Goal: Download file/media: Download file/media

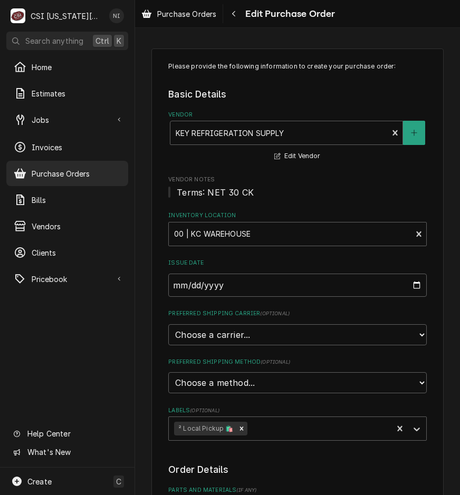
type textarea "x"
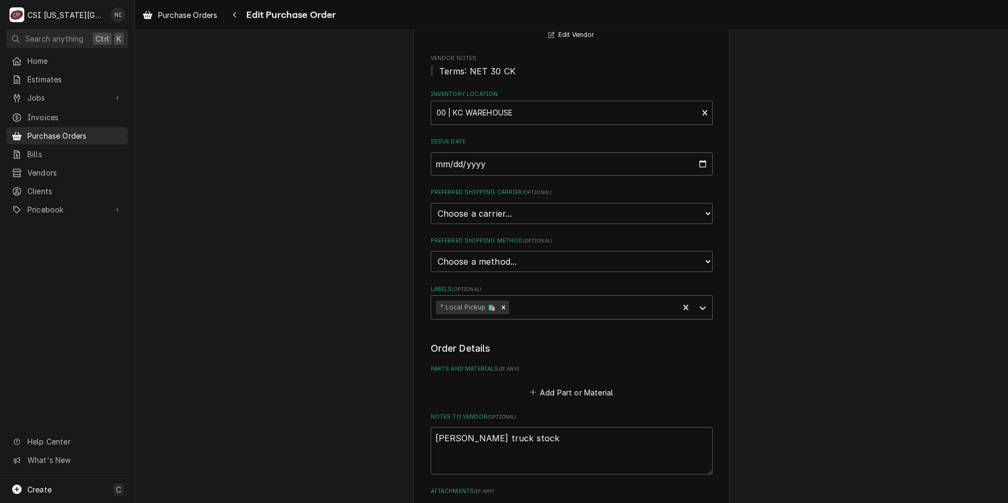
scroll to position [372, 0]
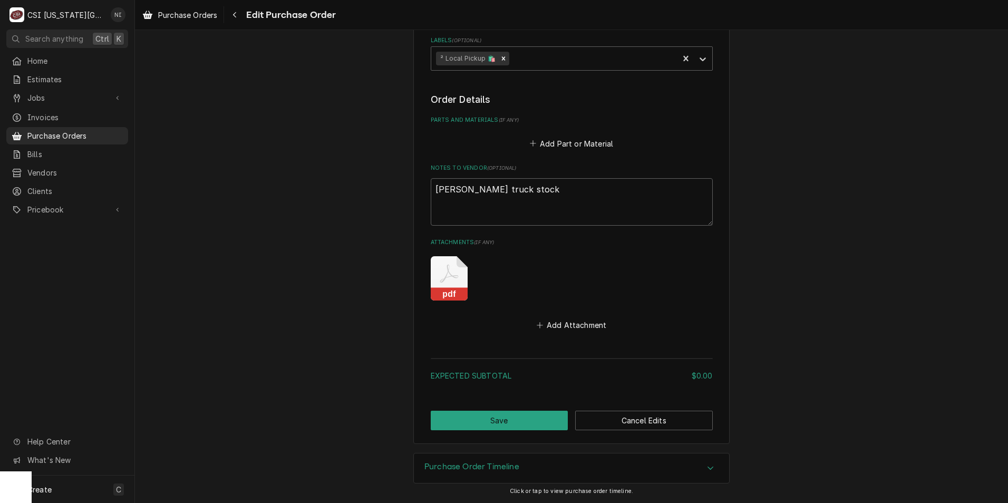
click at [452, 269] on icon "Attachments" at bounding box center [449, 278] width 37 height 44
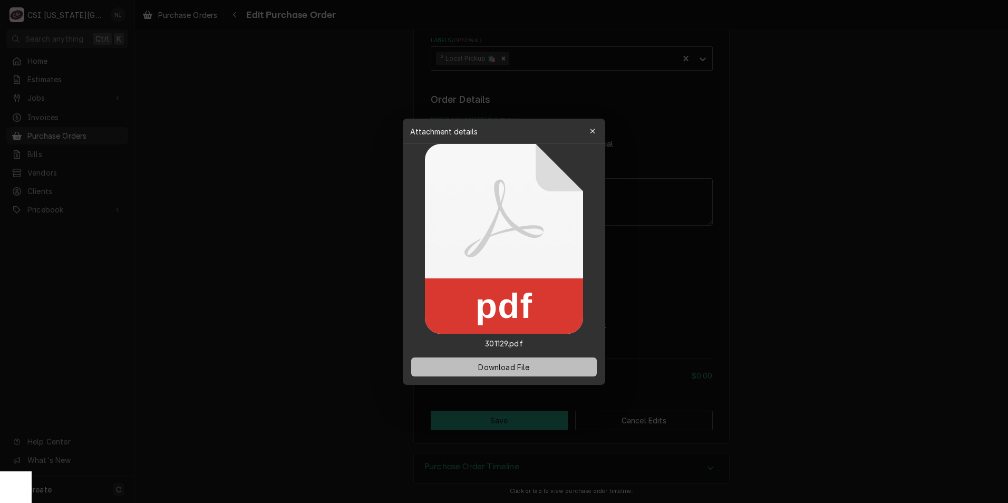
drag, startPoint x: 465, startPoint y: 364, endPoint x: 458, endPoint y: 362, distance: 7.2
click at [459, 364] on button "Download File" at bounding box center [504, 366] width 186 height 19
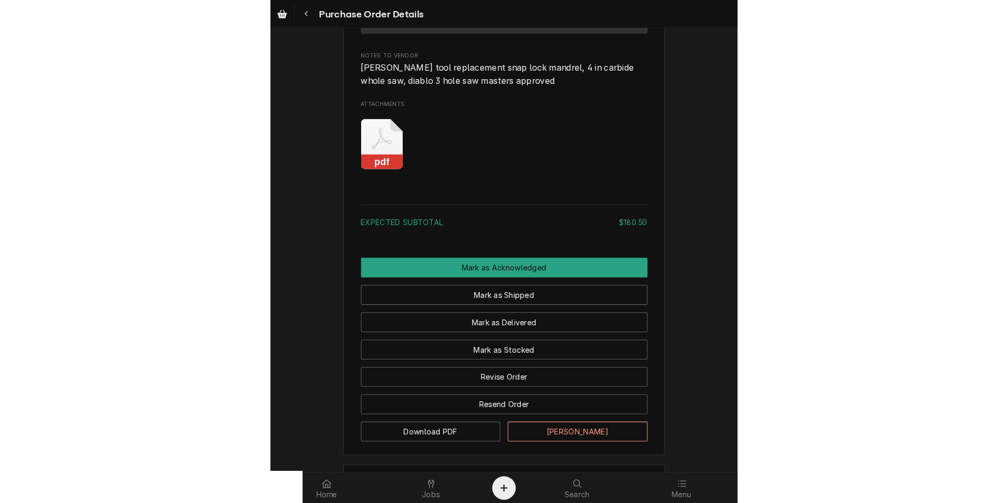
scroll to position [738, 0]
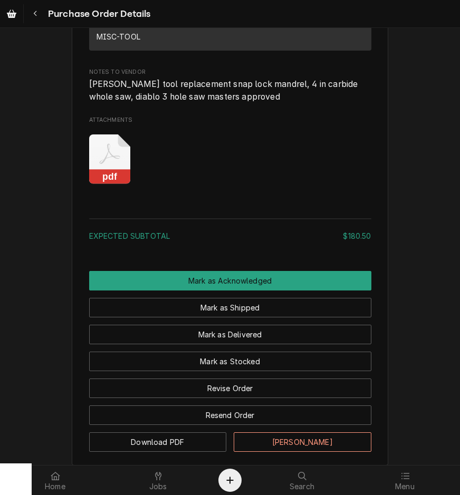
click at [113, 185] on icon "Attachments" at bounding box center [110, 159] width 42 height 50
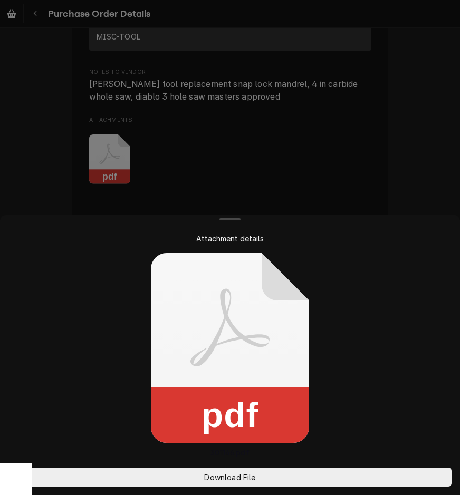
drag, startPoint x: 305, startPoint y: 481, endPoint x: 320, endPoint y: 440, distance: 43.4
click at [305, 480] on button "Download File" at bounding box center [229, 477] width 443 height 19
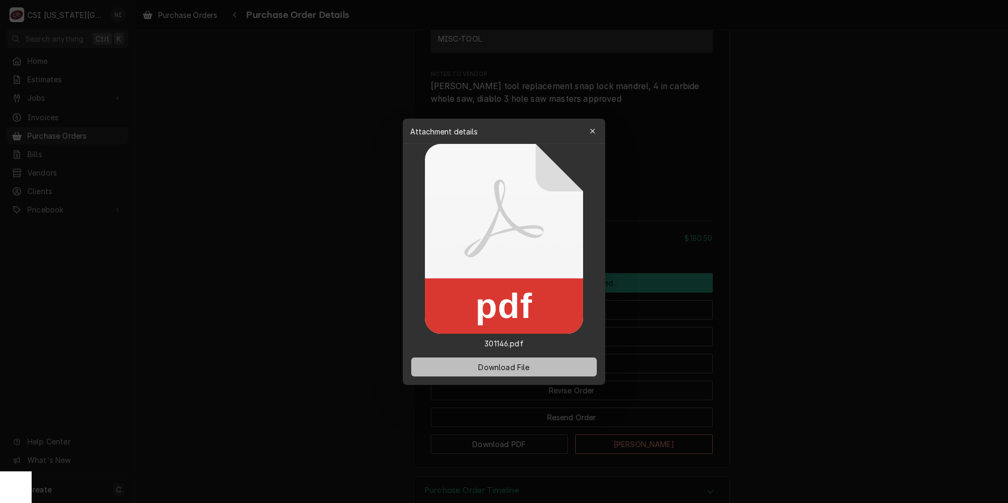
click at [459, 365] on span "Download File" at bounding box center [503, 366] width 55 height 11
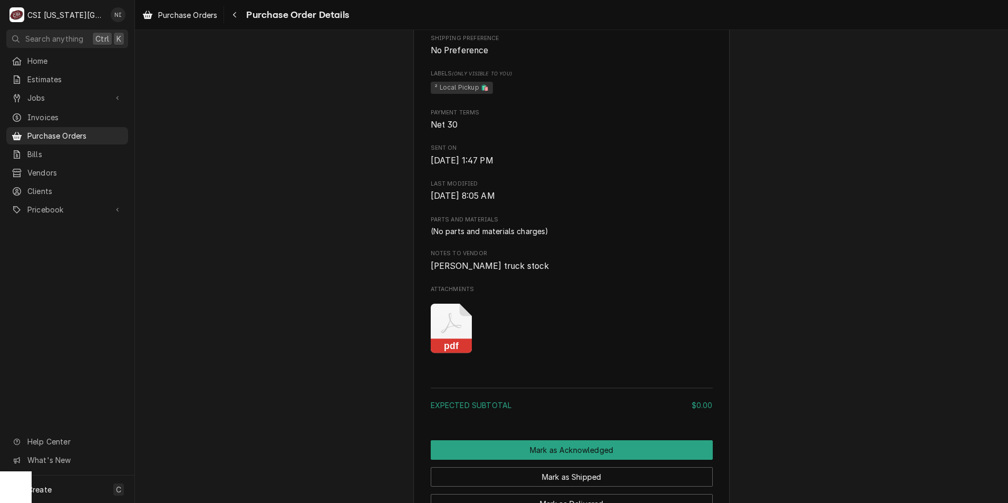
scroll to position [422, 0]
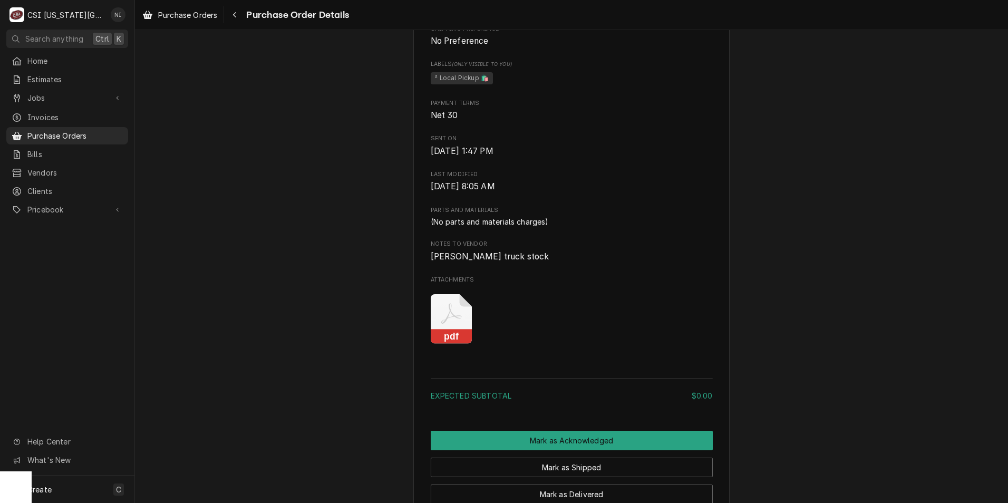
click at [444, 344] on icon "Attachments" at bounding box center [452, 319] width 42 height 50
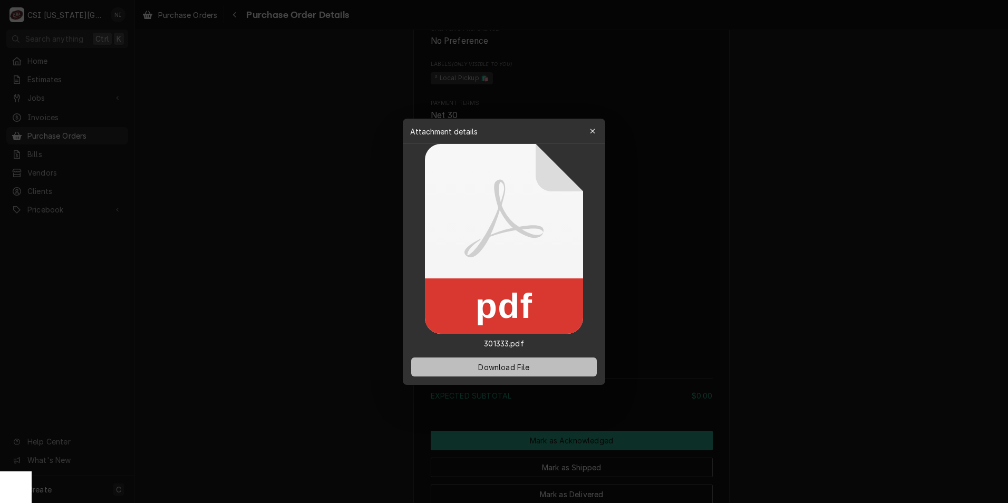
click at [483, 365] on span "Download File" at bounding box center [503, 366] width 55 height 11
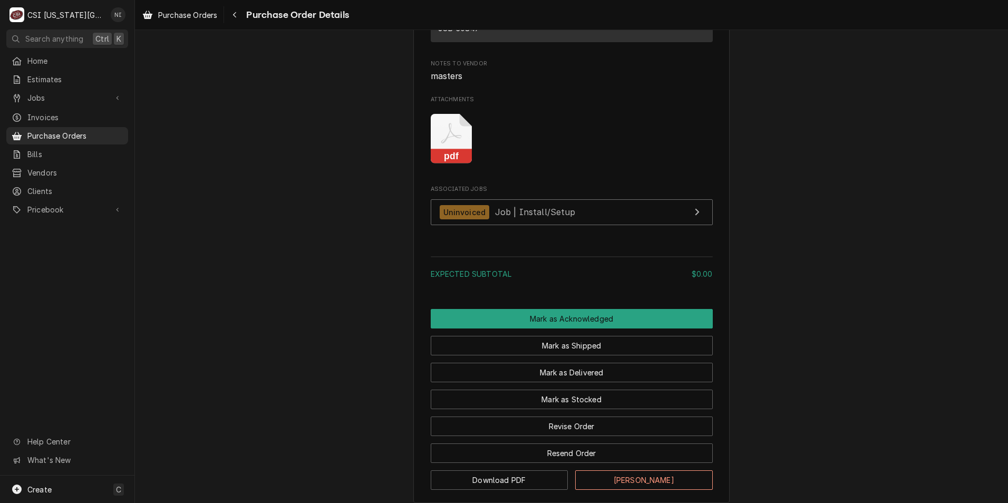
scroll to position [791, 0]
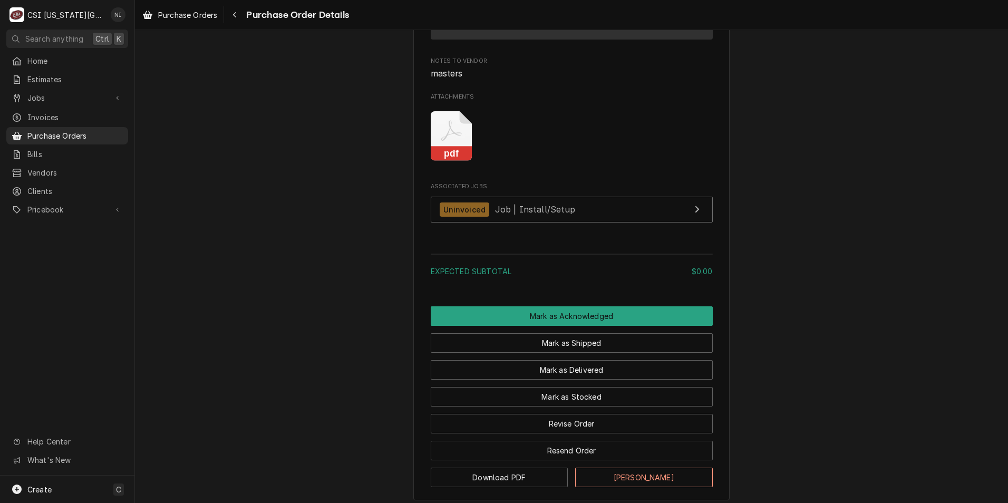
click at [450, 161] on icon "Attachments" at bounding box center [452, 136] width 42 height 50
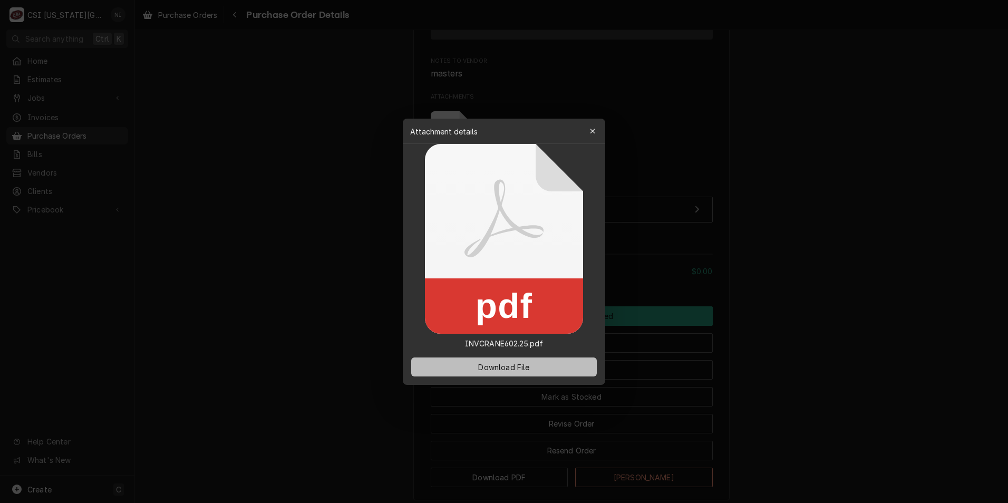
click at [510, 368] on span "Download File" at bounding box center [503, 366] width 55 height 11
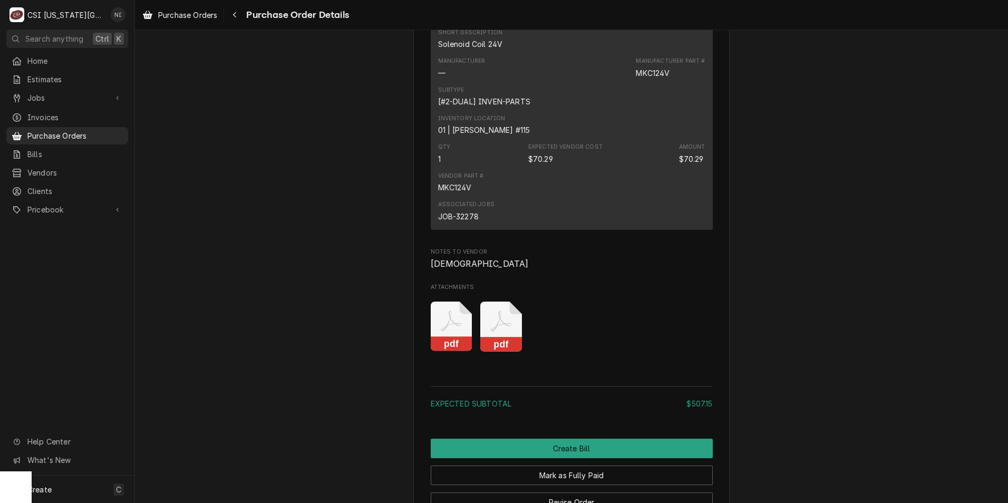
scroll to position [1424, 0]
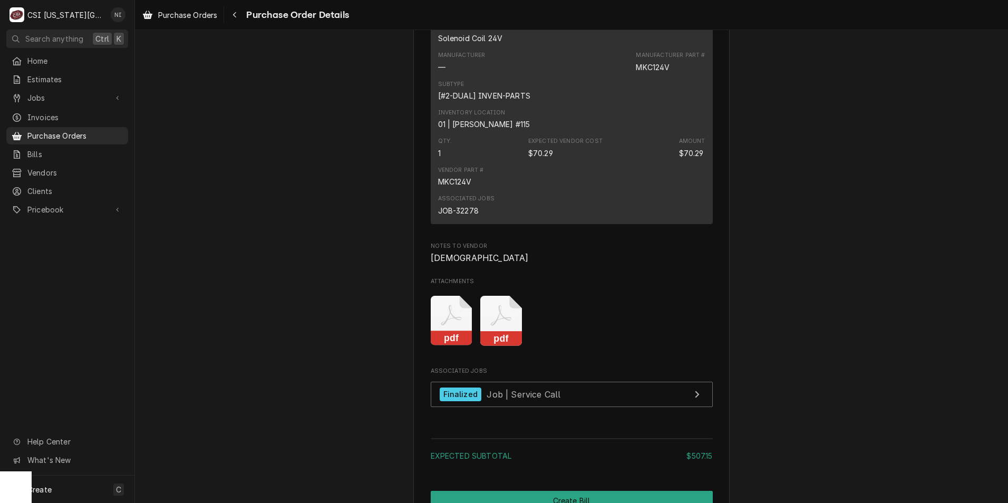
click at [497, 326] on icon "Attachments" at bounding box center [501, 315] width 21 height 21
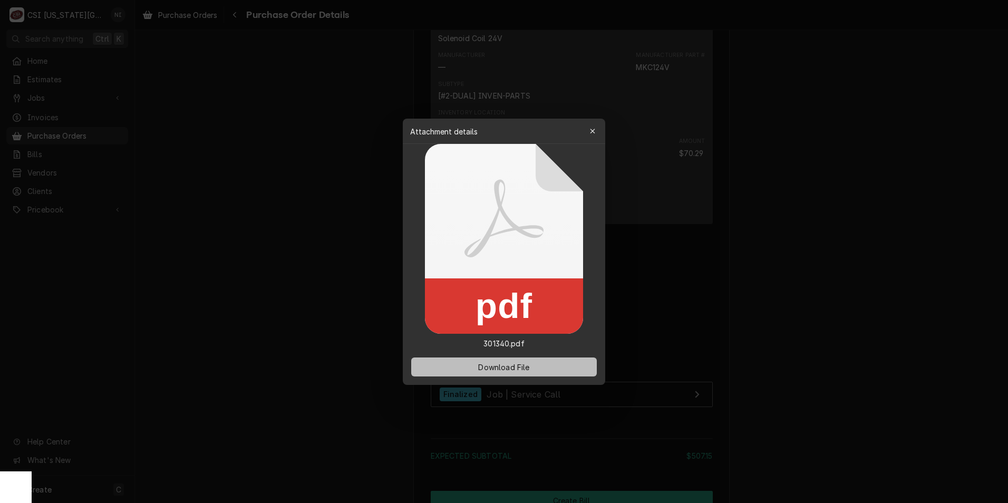
click at [526, 371] on span "Download File" at bounding box center [503, 366] width 55 height 11
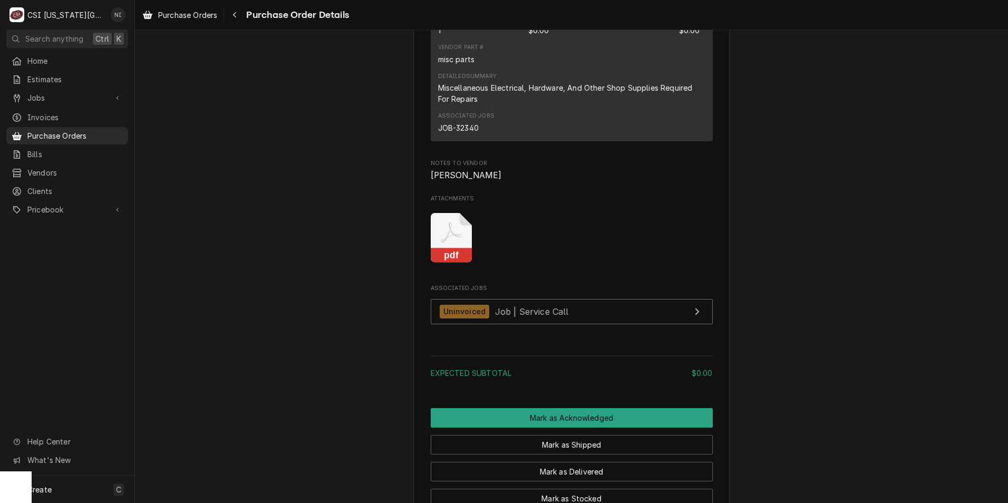
scroll to position [738, 0]
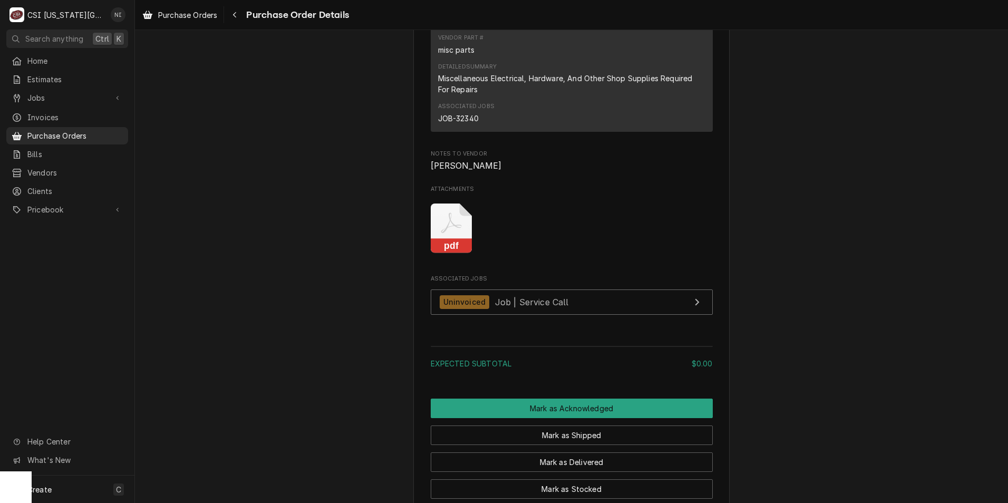
click at [452, 254] on icon "Attachments" at bounding box center [452, 229] width 42 height 50
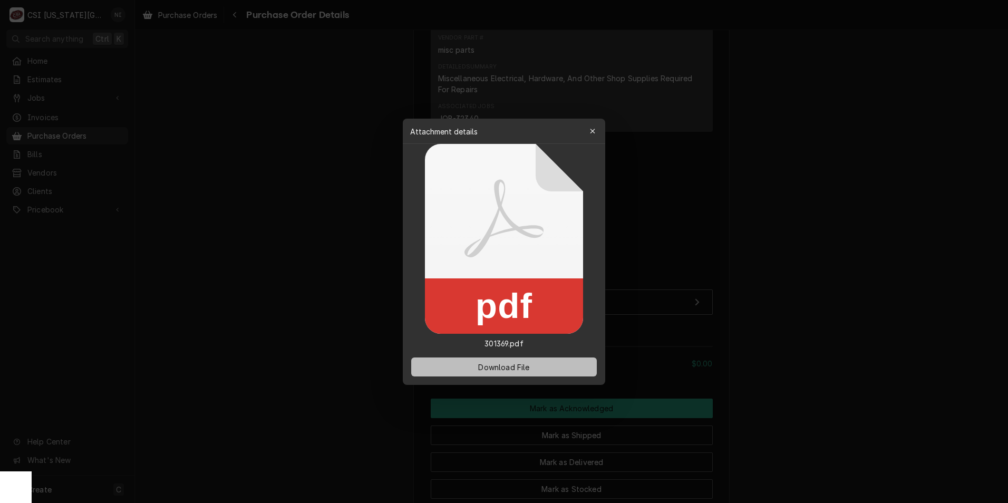
click at [514, 366] on span "Download File" at bounding box center [503, 366] width 55 height 11
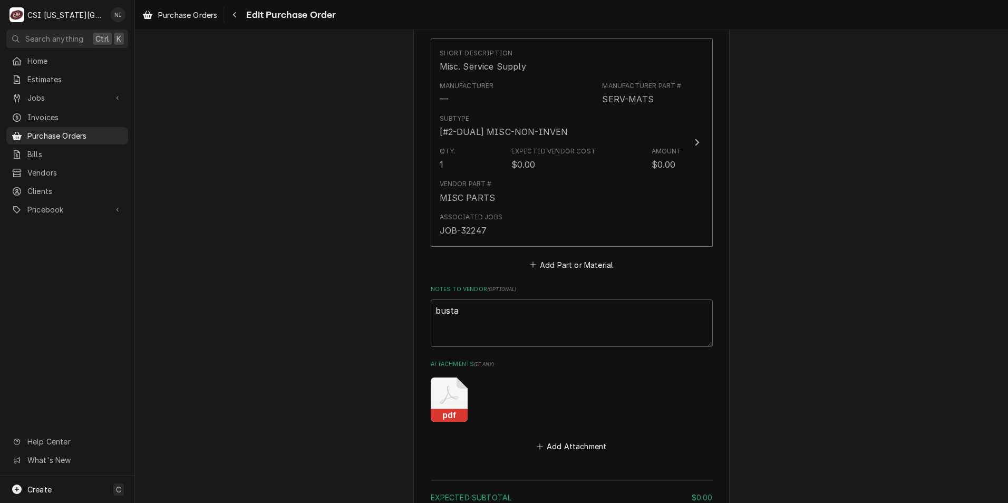
scroll to position [475, 0]
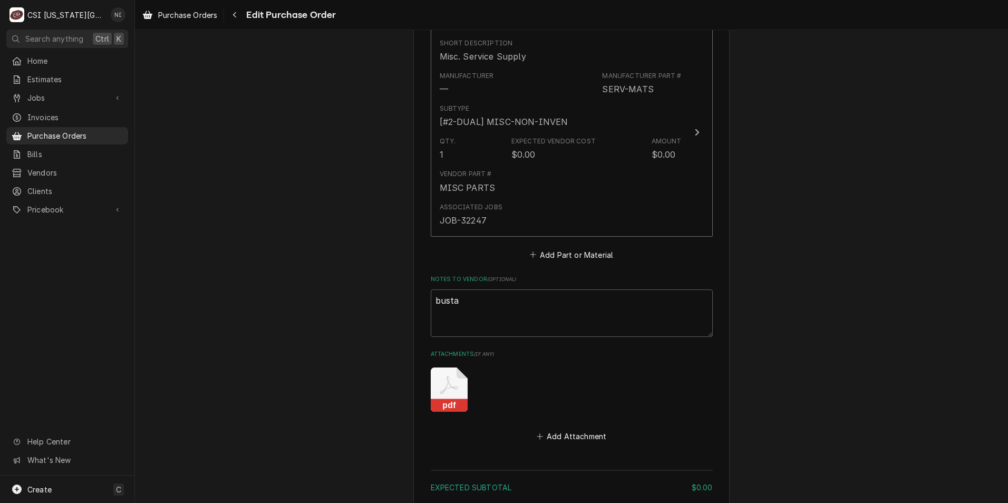
click at [437, 388] on icon "Attachments" at bounding box center [449, 389] width 37 height 44
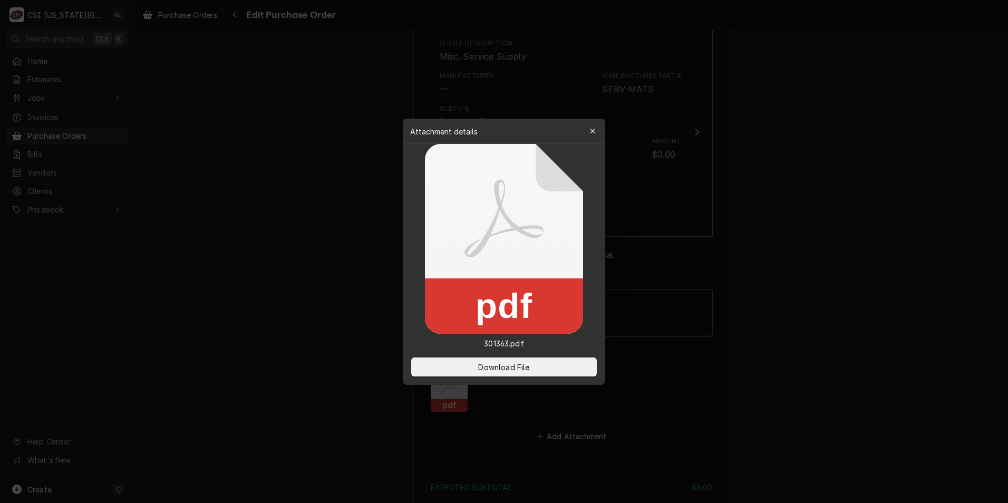
type textarea "x"
click at [477, 367] on span "Download File" at bounding box center [503, 366] width 55 height 11
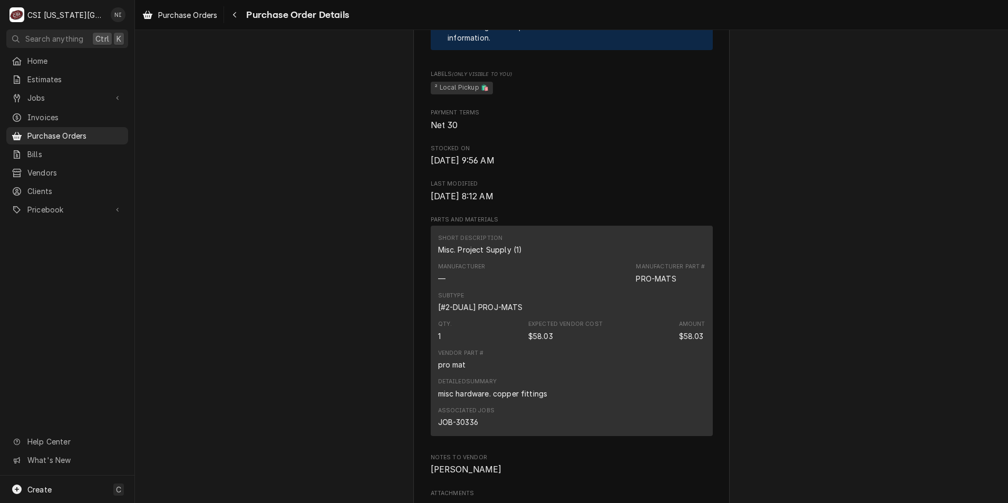
scroll to position [791, 0]
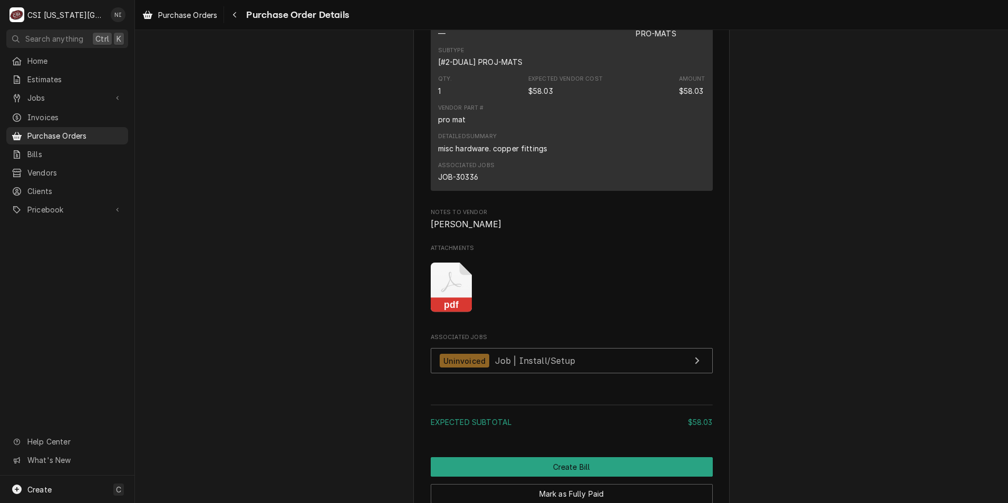
click at [445, 292] on icon "Attachments" at bounding box center [451, 282] width 21 height 21
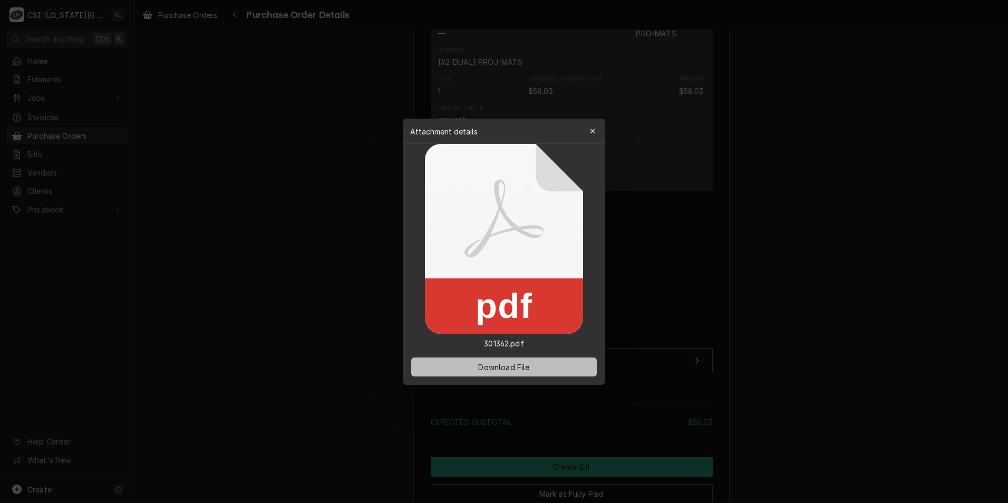
click at [488, 366] on span "Download File" at bounding box center [503, 366] width 55 height 11
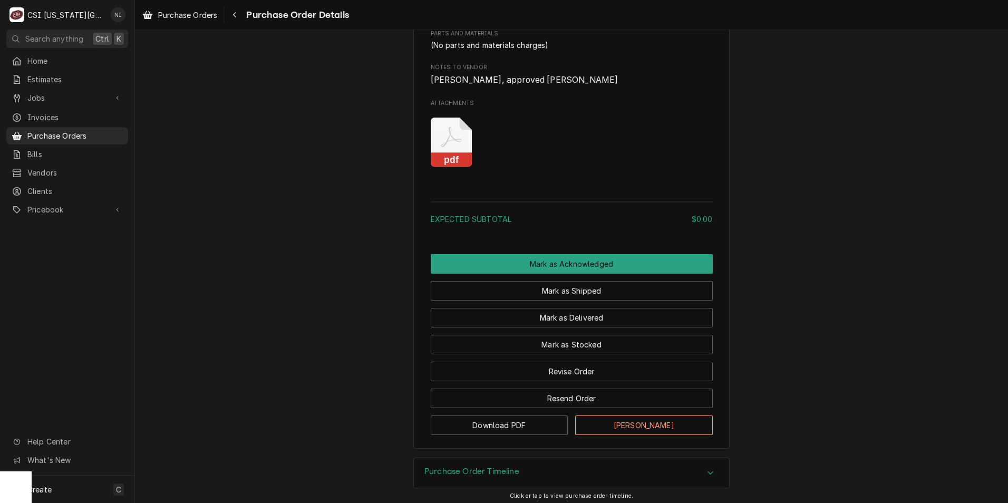
scroll to position [595, 0]
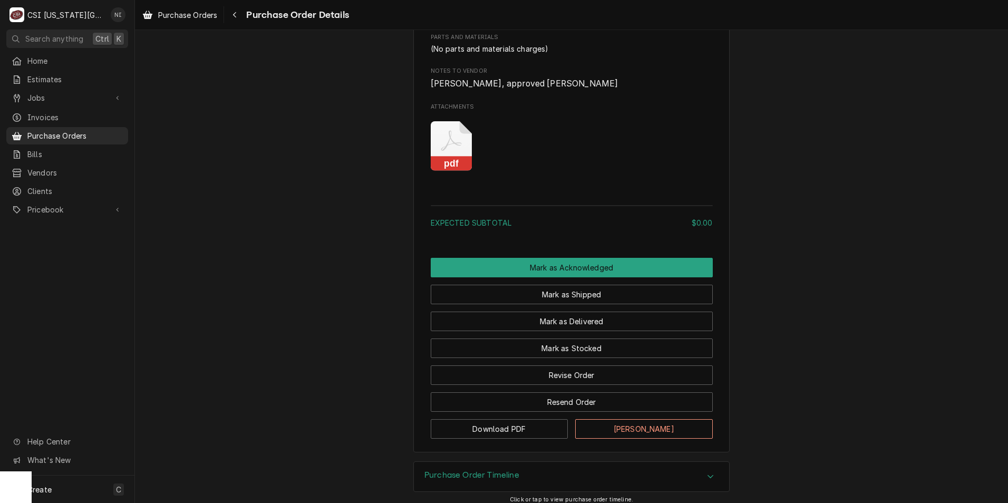
click at [450, 171] on icon "Attachments" at bounding box center [452, 146] width 42 height 50
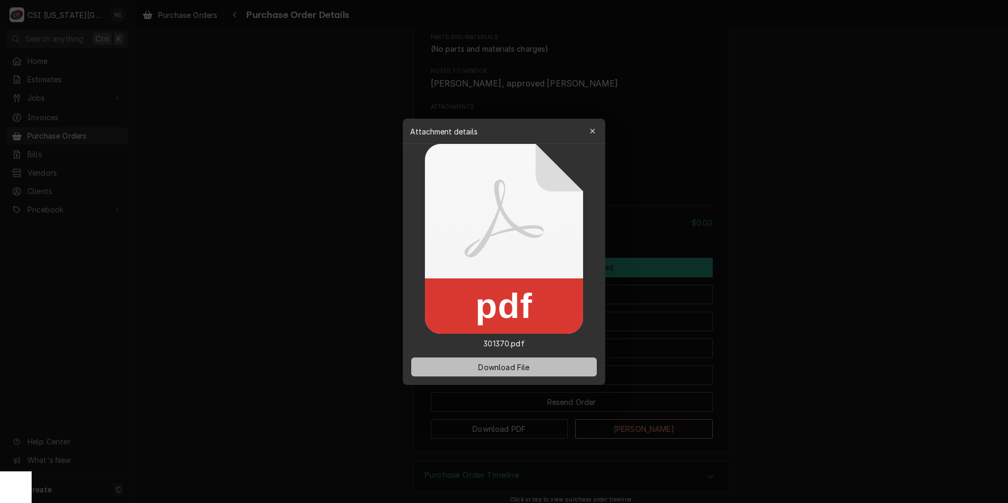
drag, startPoint x: 492, startPoint y: 361, endPoint x: 483, endPoint y: 362, distance: 8.5
click at [491, 362] on button "Download File" at bounding box center [504, 366] width 186 height 19
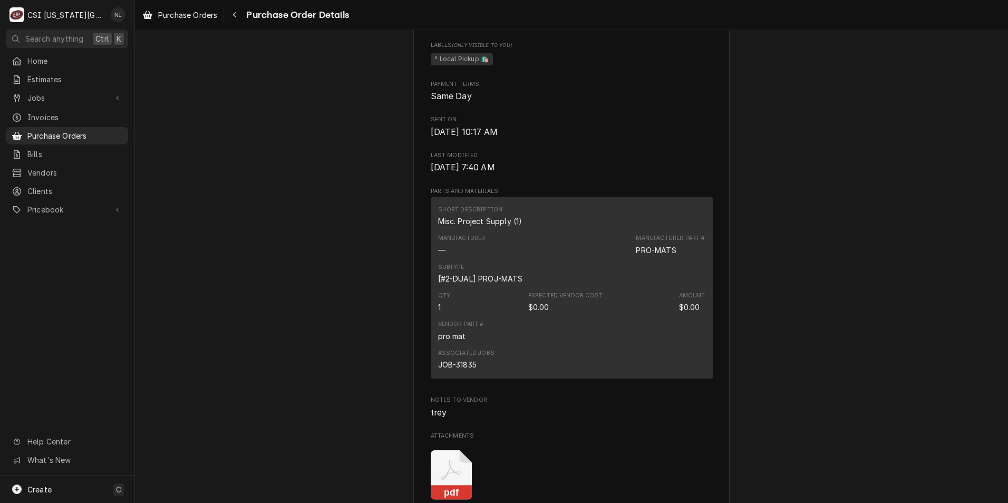
scroll to position [685, 0]
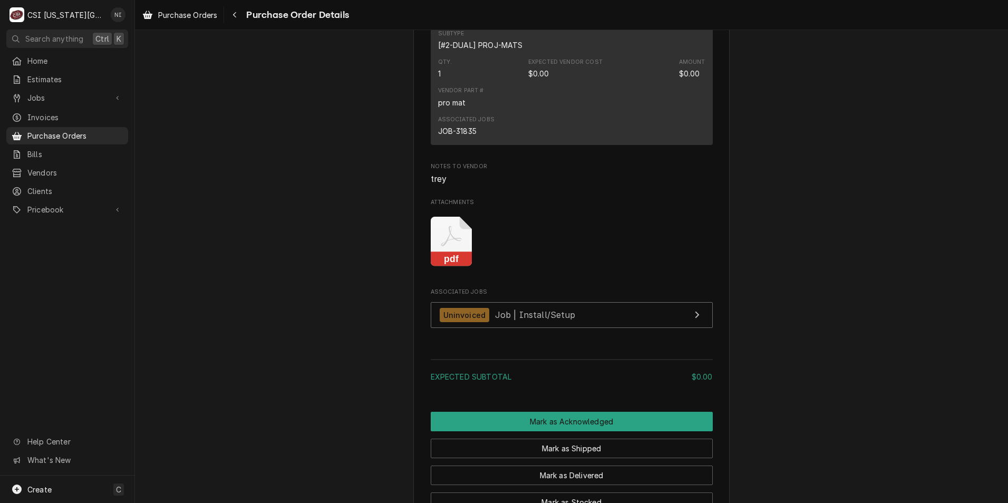
click at [456, 267] on icon "Attachments" at bounding box center [452, 242] width 42 height 50
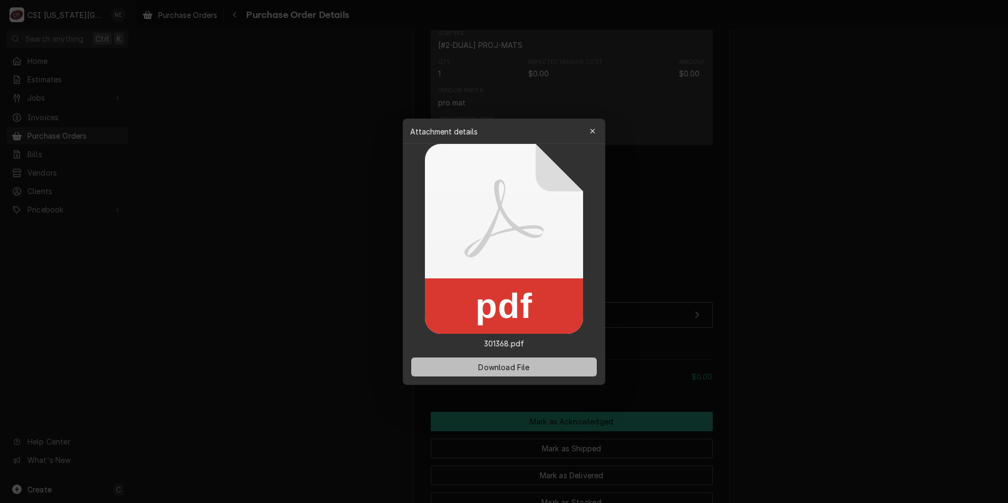
click at [521, 363] on span "Download File" at bounding box center [503, 366] width 55 height 11
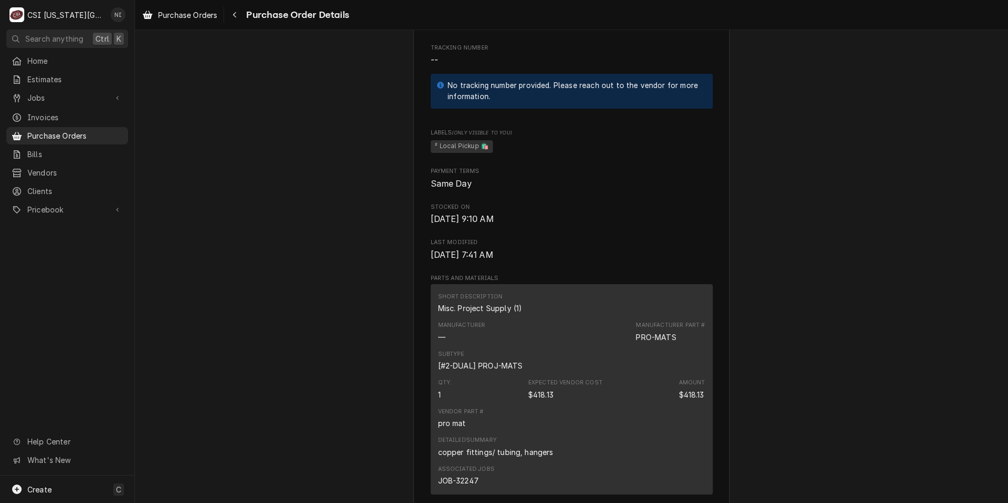
scroll to position [844, 0]
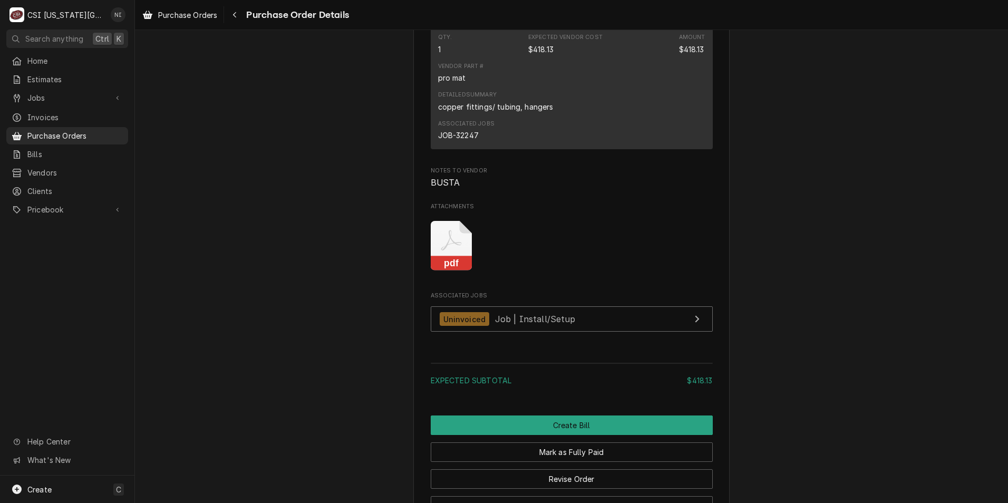
click at [448, 271] on icon "Attachments" at bounding box center [452, 246] width 42 height 50
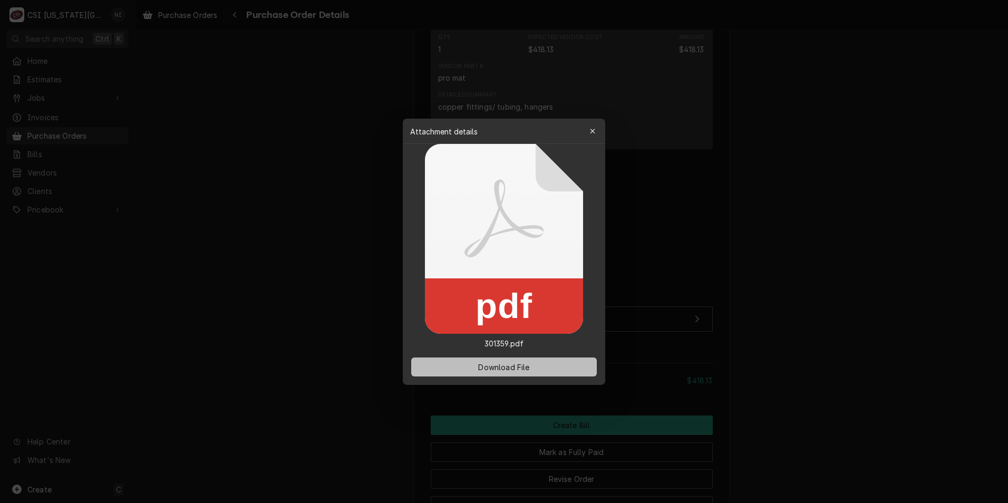
click at [554, 372] on button "Download File" at bounding box center [504, 366] width 186 height 19
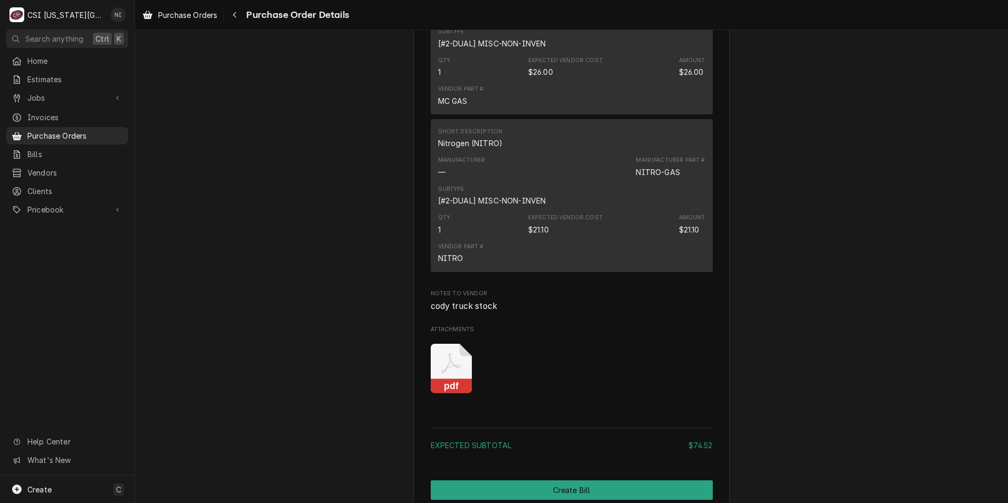
scroll to position [1213, 0]
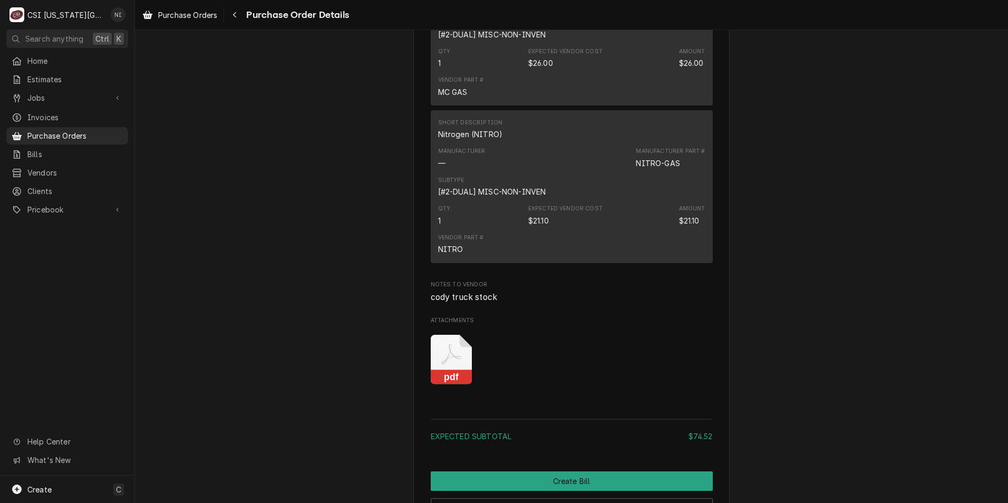
click at [453, 385] on icon "Attachments" at bounding box center [452, 360] width 42 height 50
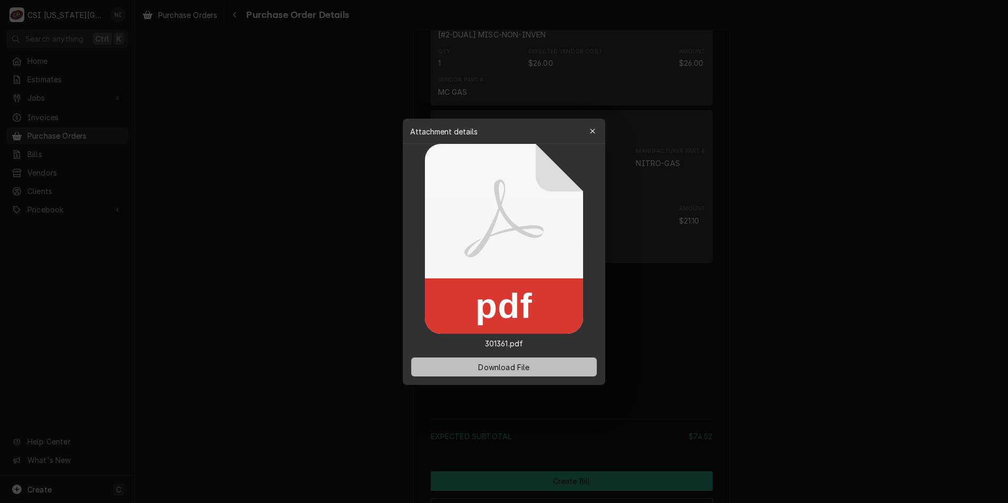
drag, startPoint x: 502, startPoint y: 373, endPoint x: 537, endPoint y: 345, distance: 45.0
click at [502, 373] on button "Download File" at bounding box center [504, 366] width 186 height 19
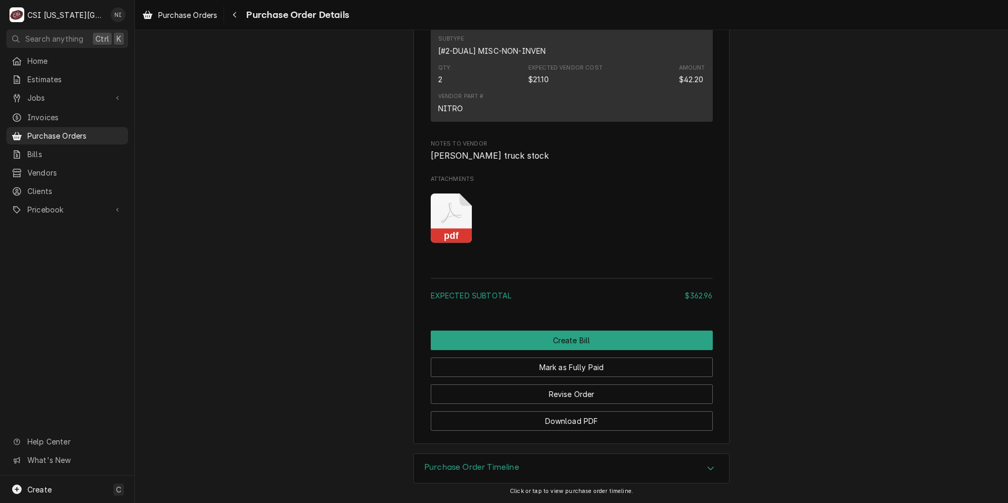
scroll to position [1241, 0]
click at [446, 224] on icon "Attachments" at bounding box center [452, 218] width 42 height 50
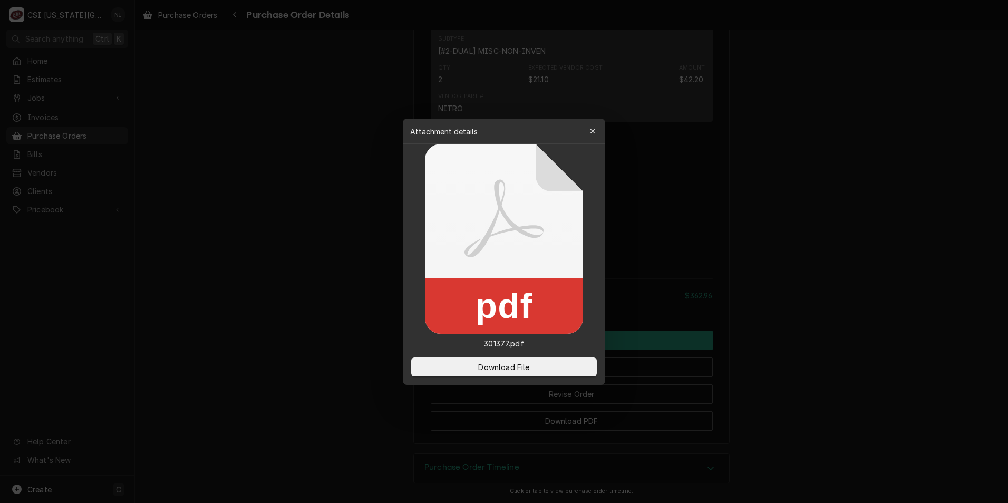
drag, startPoint x: 531, startPoint y: 365, endPoint x: 353, endPoint y: 264, distance: 205.4
click at [531, 365] on span "Download File" at bounding box center [503, 366] width 55 height 11
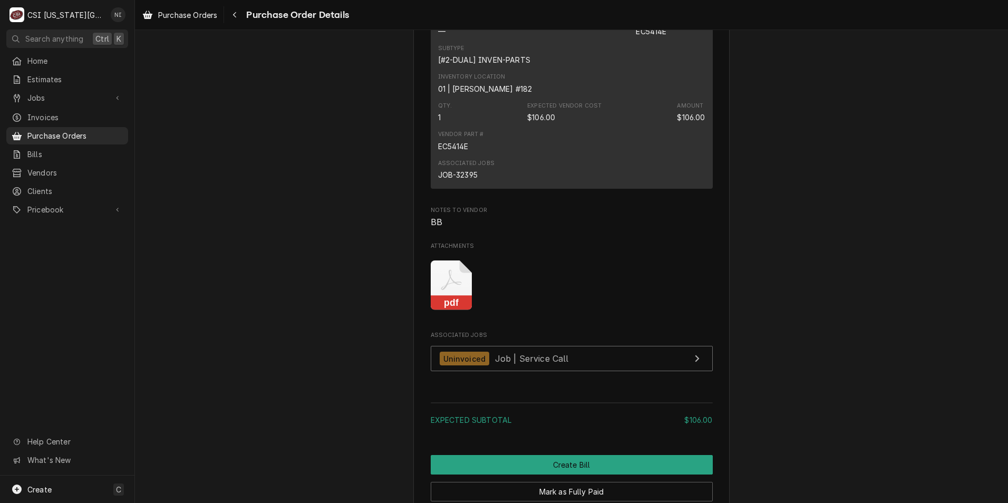
scroll to position [973, 0]
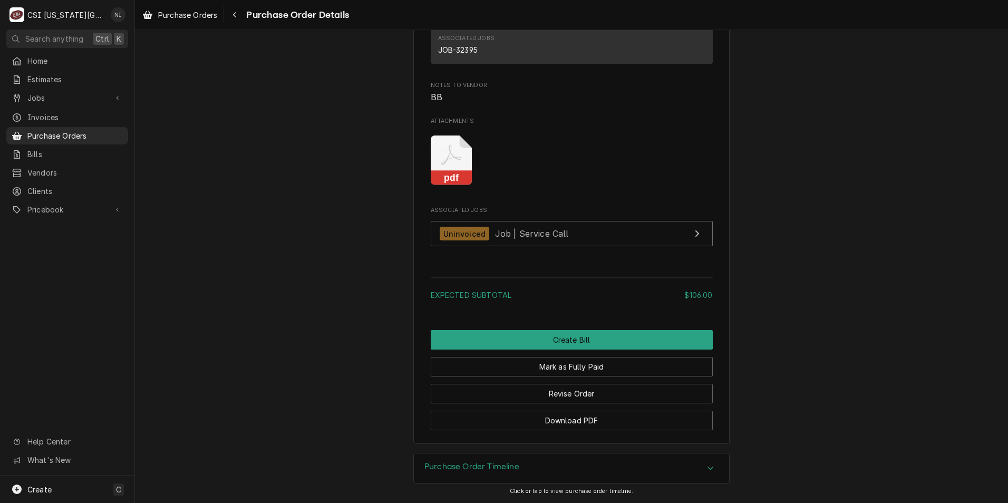
click at [448, 167] on icon "Attachments" at bounding box center [452, 160] width 42 height 50
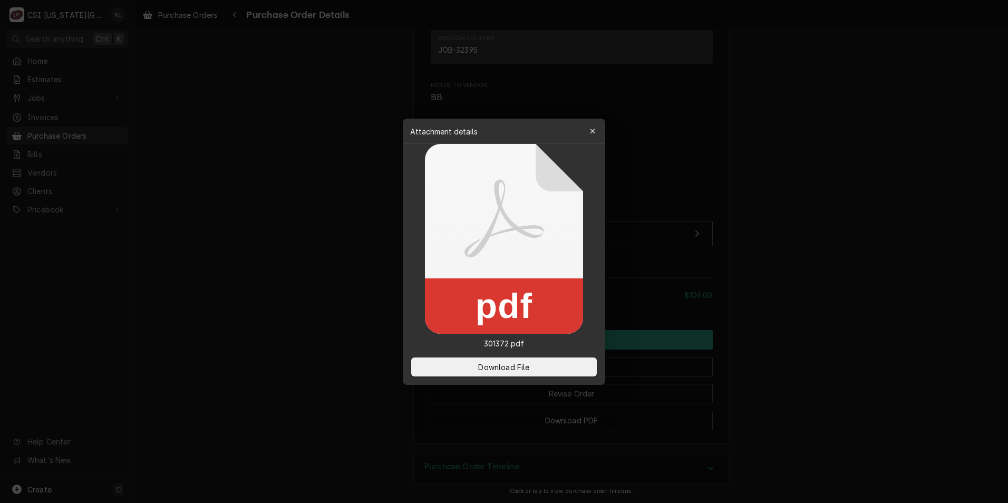
drag, startPoint x: 506, startPoint y: 367, endPoint x: 26, endPoint y: 297, distance: 485.4
click at [501, 367] on span "Download File" at bounding box center [503, 366] width 55 height 11
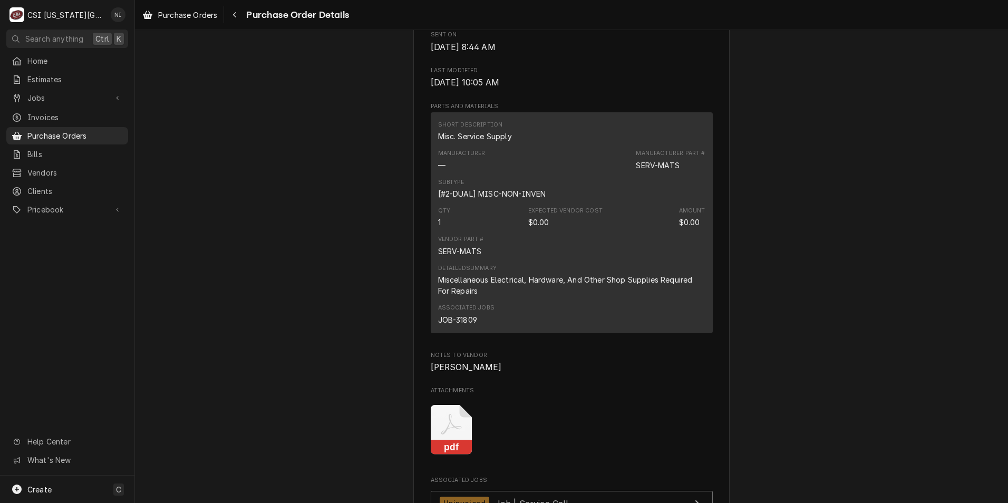
scroll to position [738, 0]
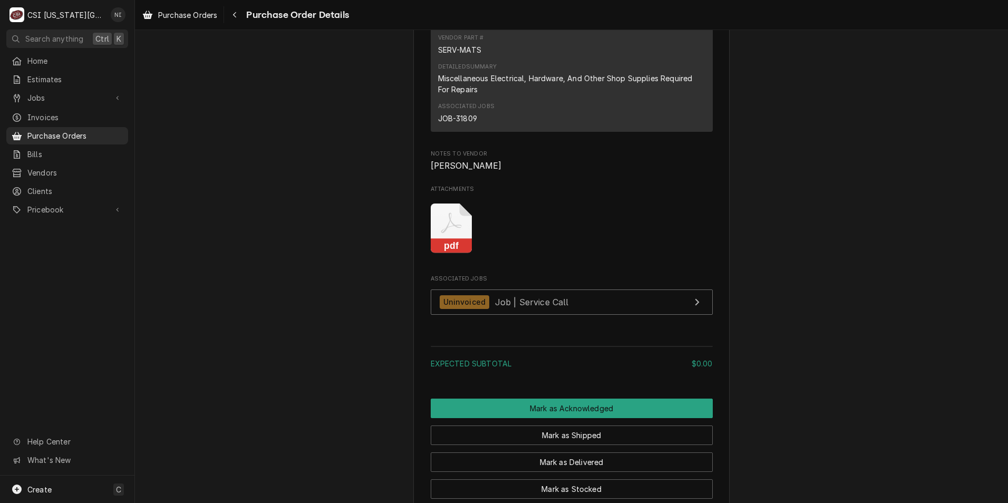
click at [458, 254] on rect "Attachments" at bounding box center [452, 246] width 42 height 15
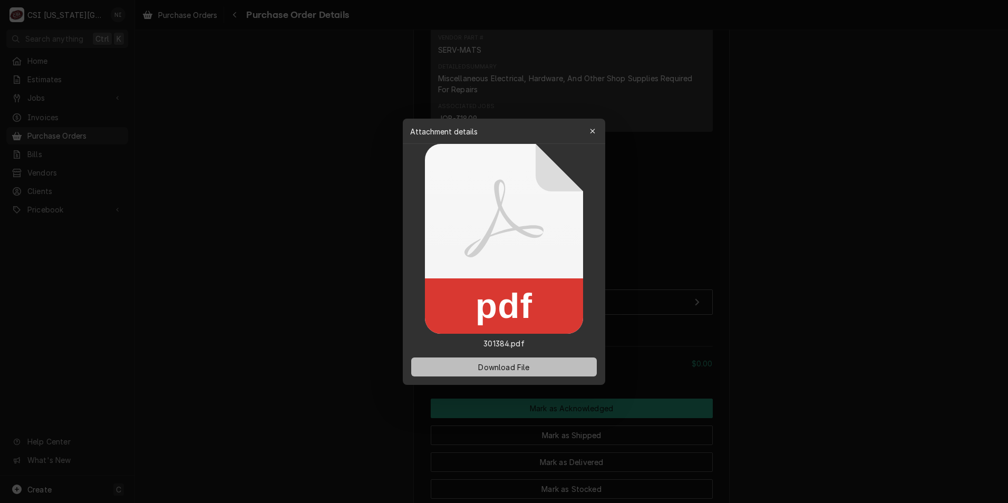
drag, startPoint x: 506, startPoint y: 364, endPoint x: 498, endPoint y: 364, distance: 7.9
click at [505, 365] on span "Download File" at bounding box center [503, 366] width 55 height 11
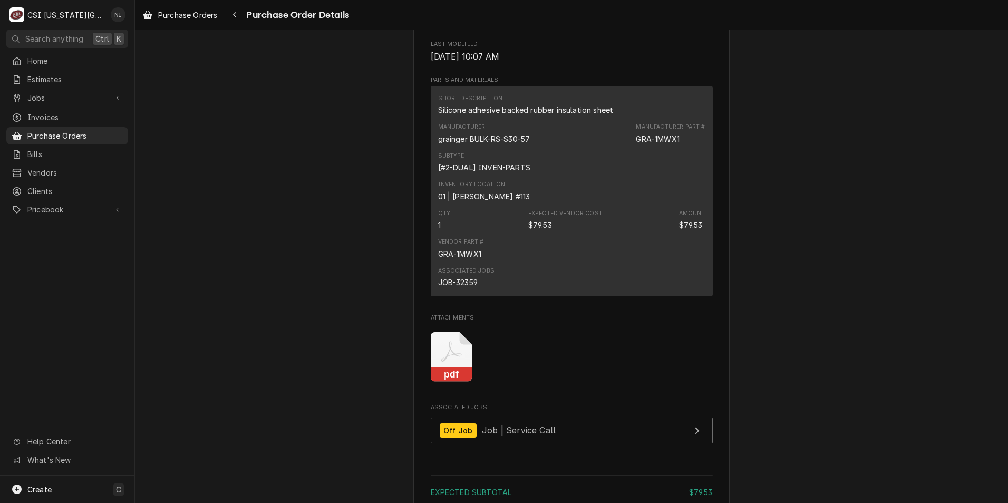
scroll to position [896, 0]
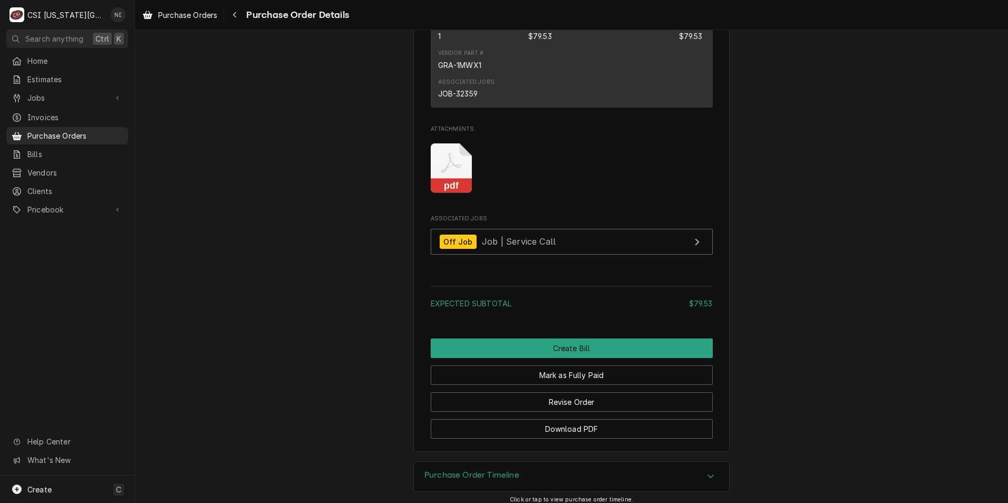
click at [449, 193] on icon "Attachments" at bounding box center [452, 168] width 42 height 50
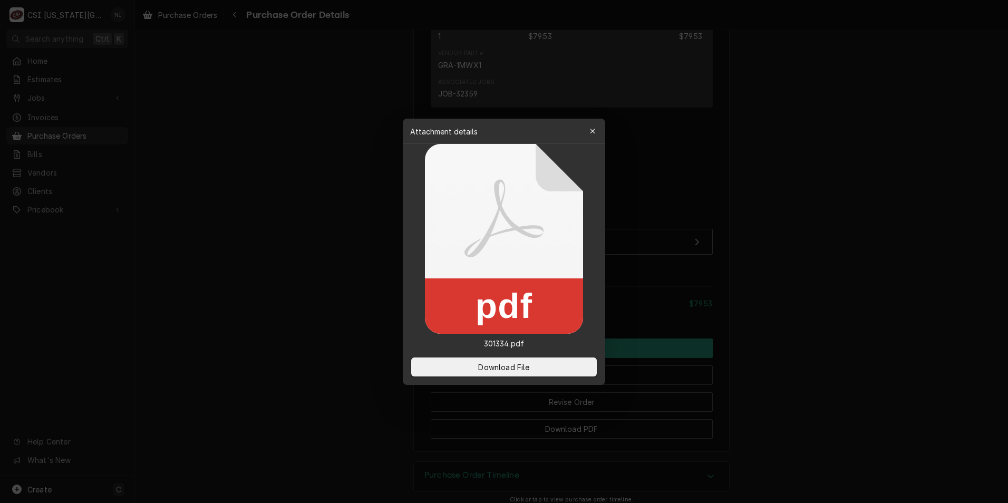
drag, startPoint x: 520, startPoint y: 363, endPoint x: 403, endPoint y: 330, distance: 121.0
click at [520, 363] on span "Download File" at bounding box center [503, 366] width 55 height 11
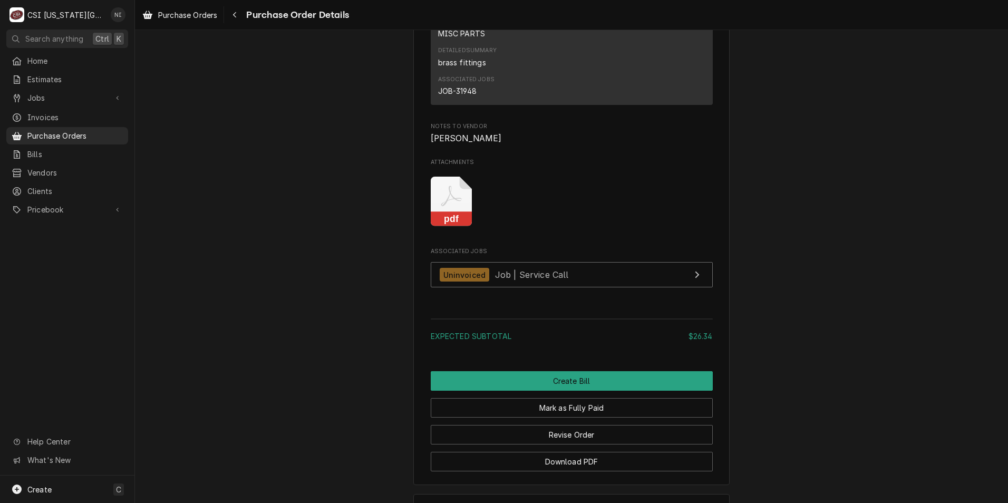
scroll to position [896, 0]
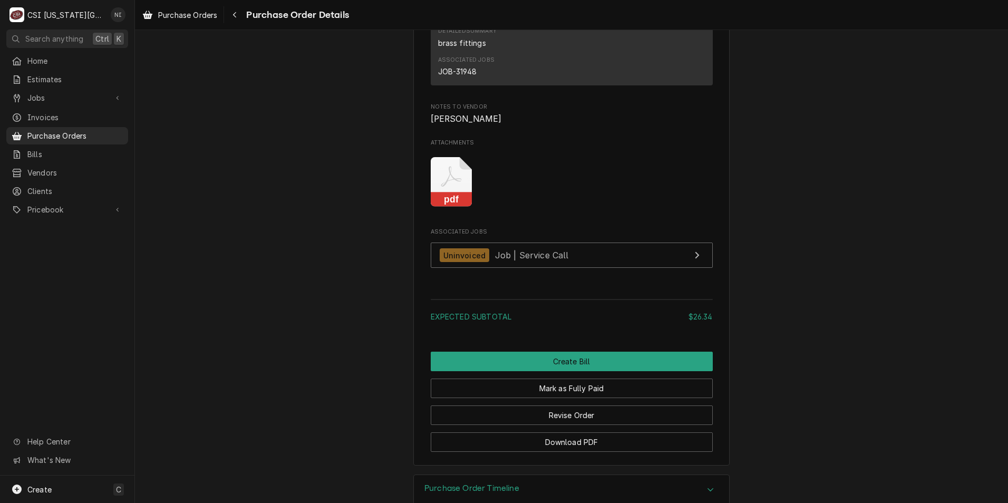
click at [461, 207] on rect "Attachments" at bounding box center [452, 199] width 42 height 15
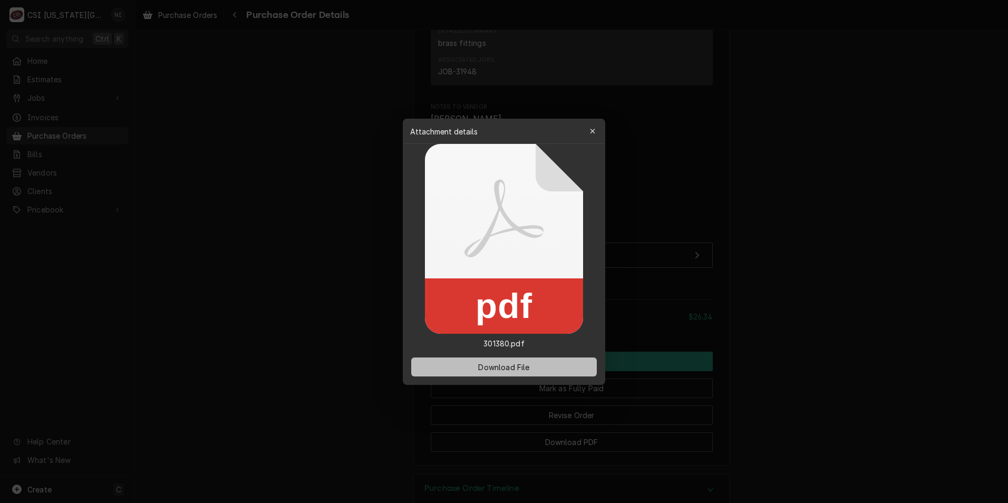
click at [502, 372] on span "Download File" at bounding box center [503, 366] width 55 height 11
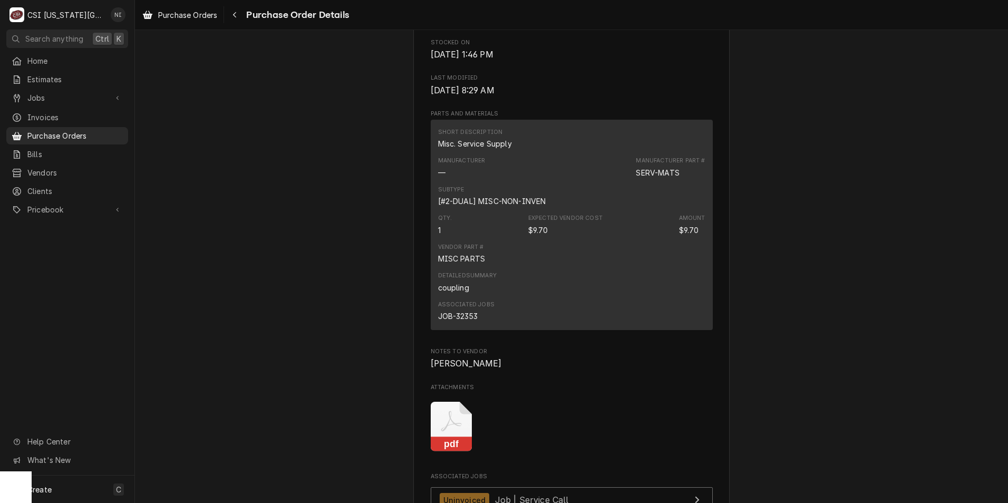
scroll to position [633, 0]
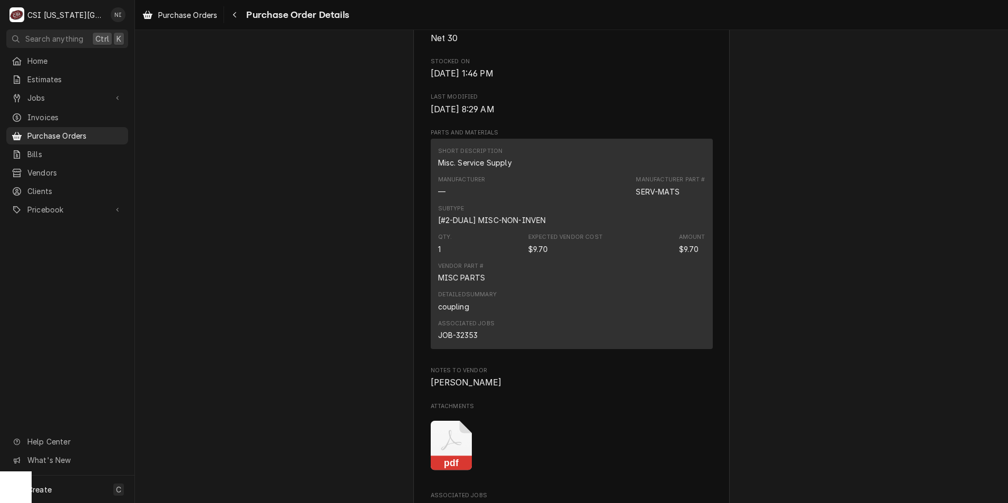
click at [455, 471] on icon "Attachments" at bounding box center [452, 446] width 42 height 50
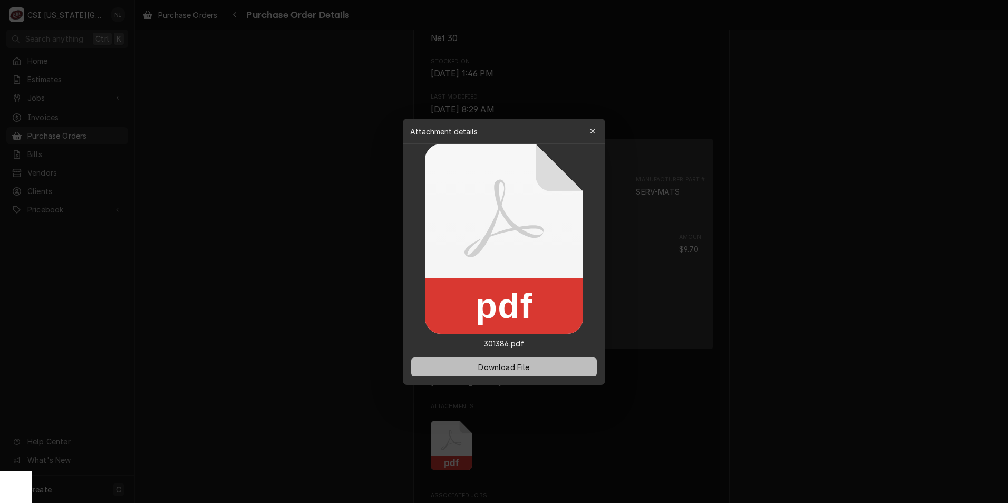
click at [481, 364] on span "Download File" at bounding box center [503, 366] width 55 height 11
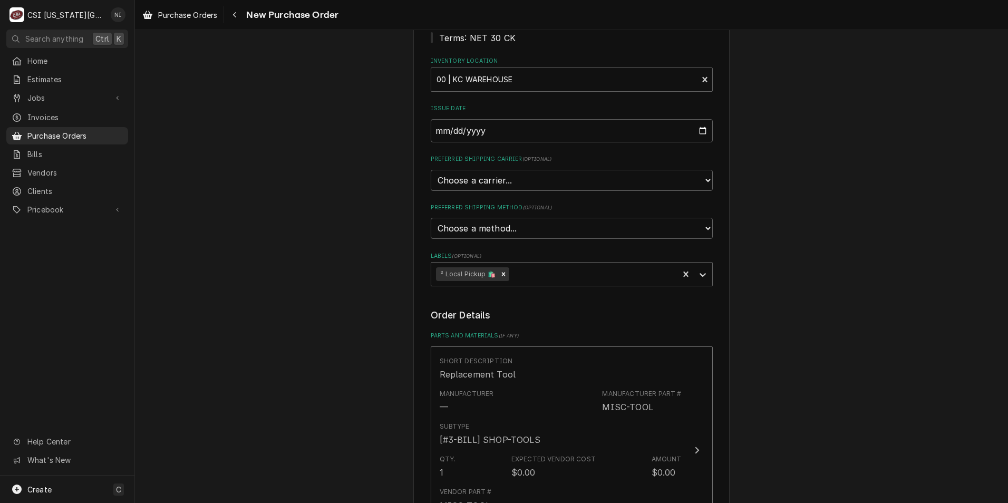
scroll to position [422, 0]
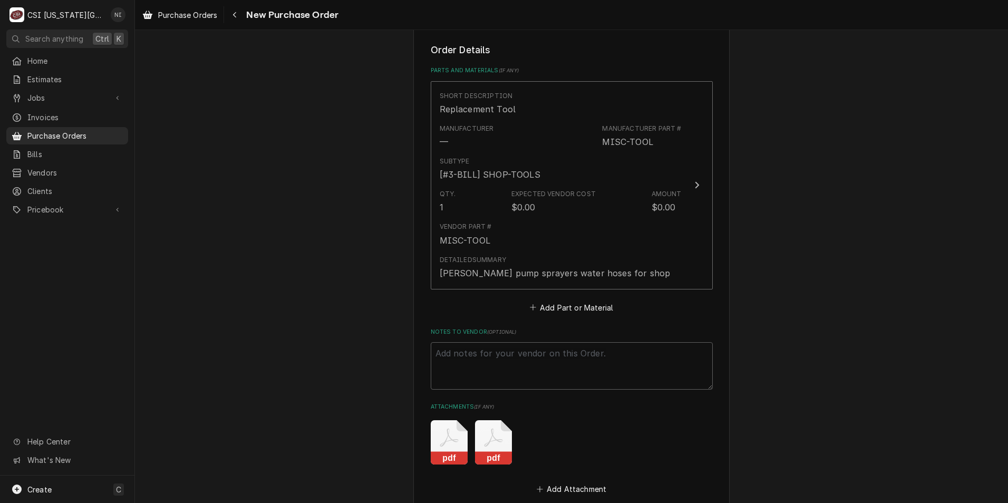
click at [468, 445] on icon "Attachments" at bounding box center [449, 442] width 37 height 44
type textarea "x"
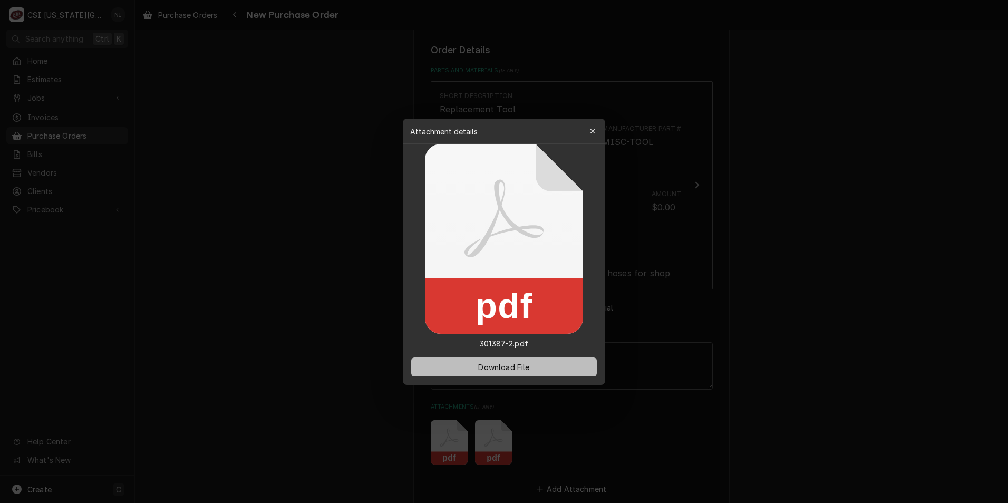
click at [516, 365] on span "Download File" at bounding box center [503, 366] width 55 height 11
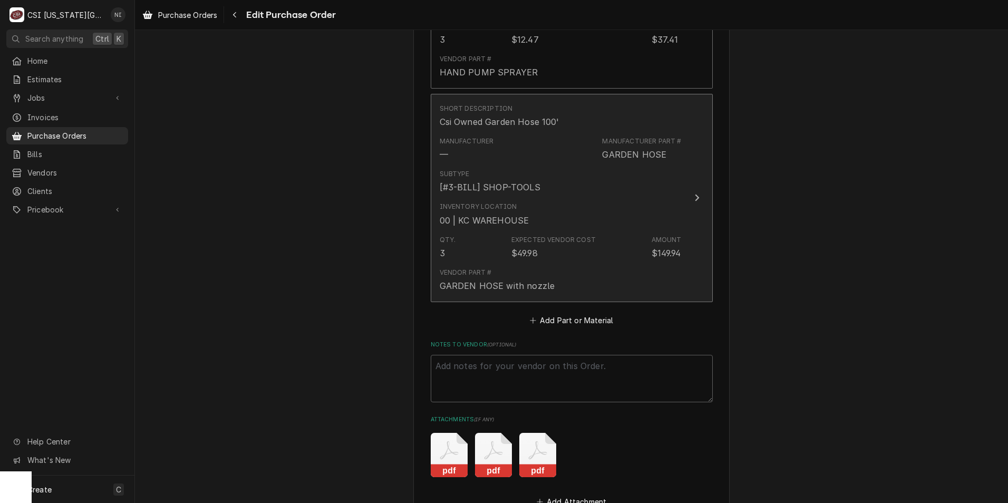
scroll to position [738, 0]
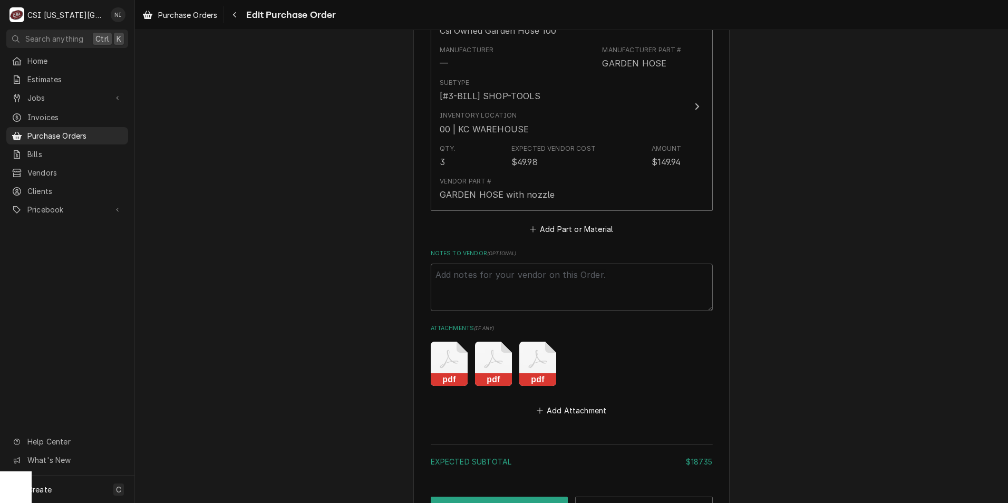
click at [449, 355] on icon "Attachments" at bounding box center [449, 364] width 37 height 44
type textarea "x"
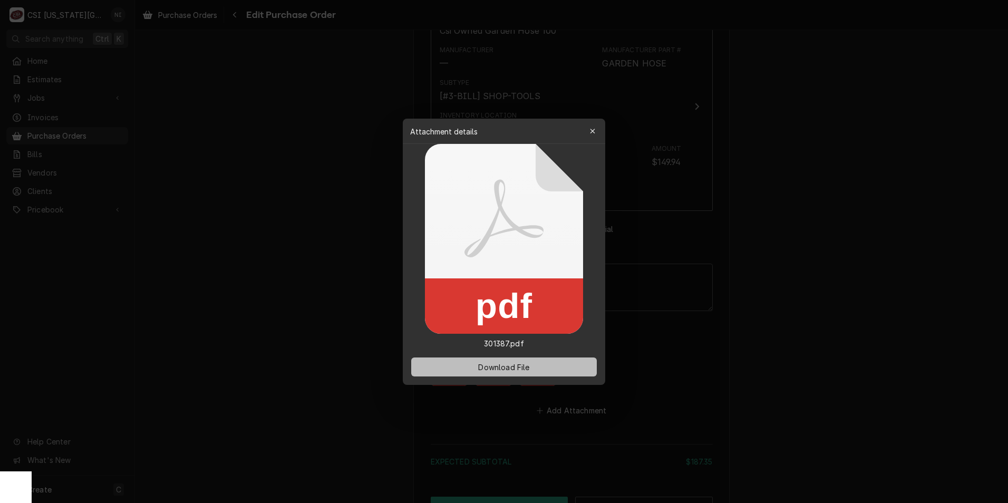
click at [466, 363] on button "Download File" at bounding box center [504, 366] width 186 height 19
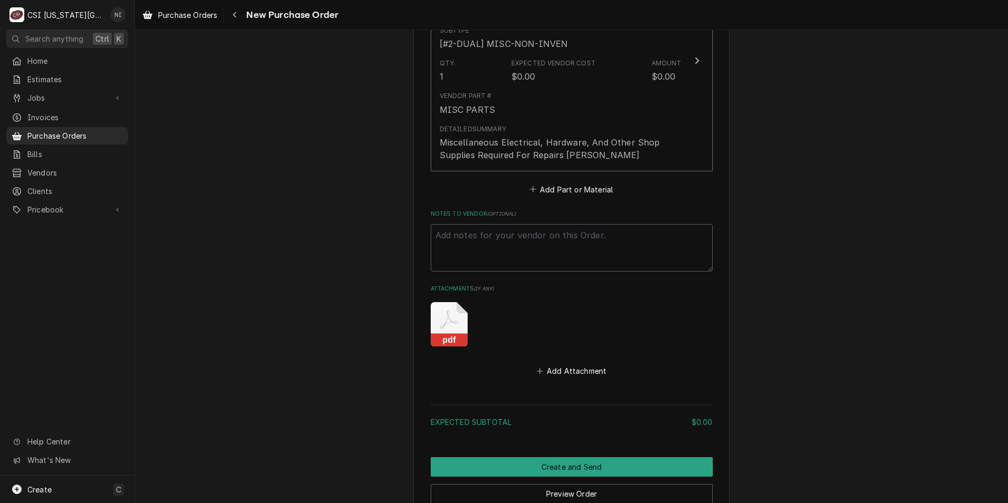
scroll to position [580, 0]
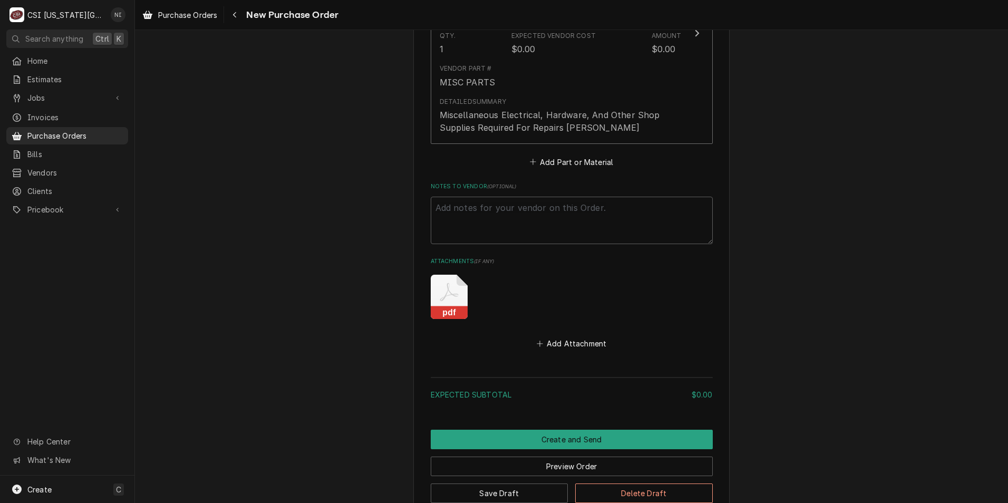
click at [453, 296] on icon "Attachments" at bounding box center [449, 292] width 18 height 18
type textarea "x"
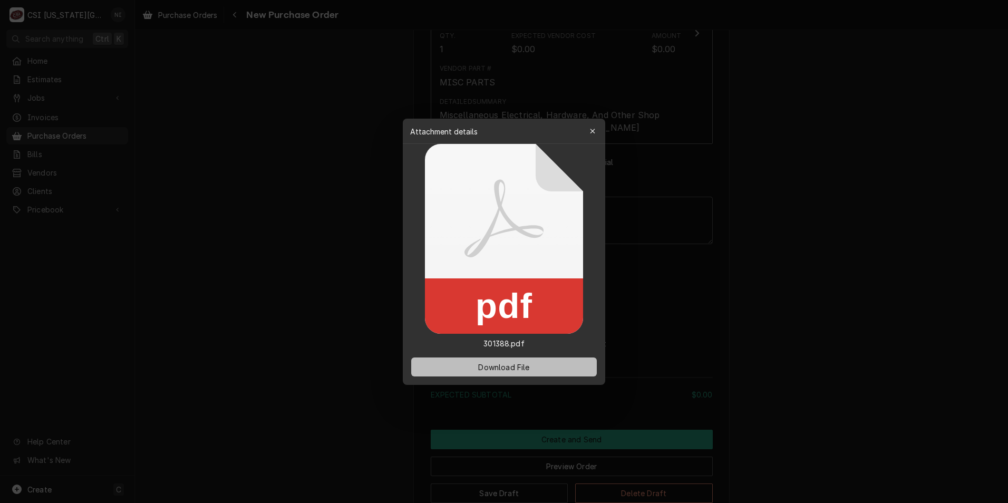
click at [533, 369] on button "Download File" at bounding box center [504, 366] width 186 height 19
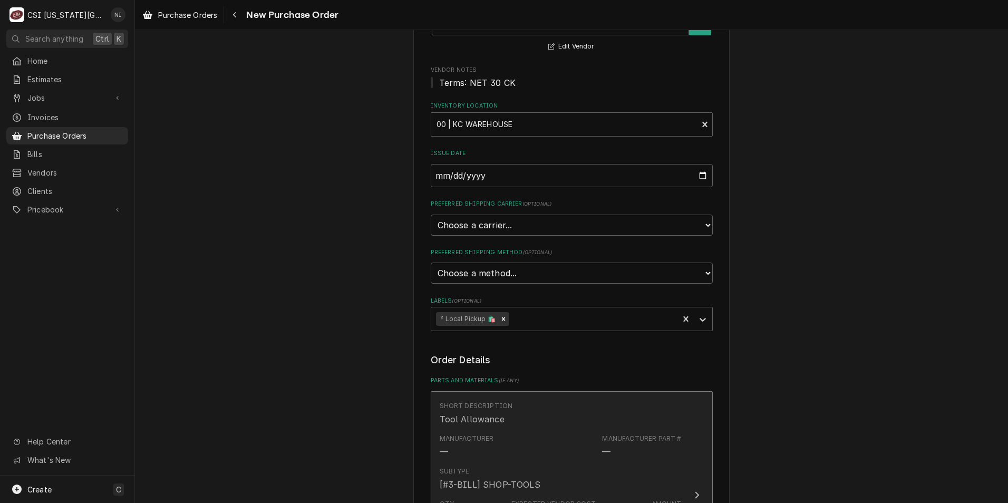
scroll to position [369, 0]
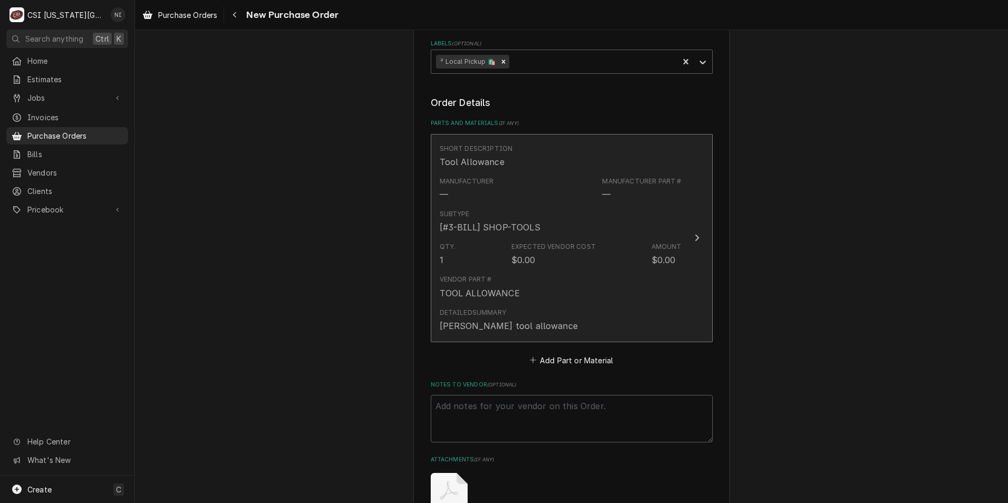
click at [557, 273] on div "Vendor Part # TOOL ALLOWANCE" at bounding box center [561, 286] width 242 height 33
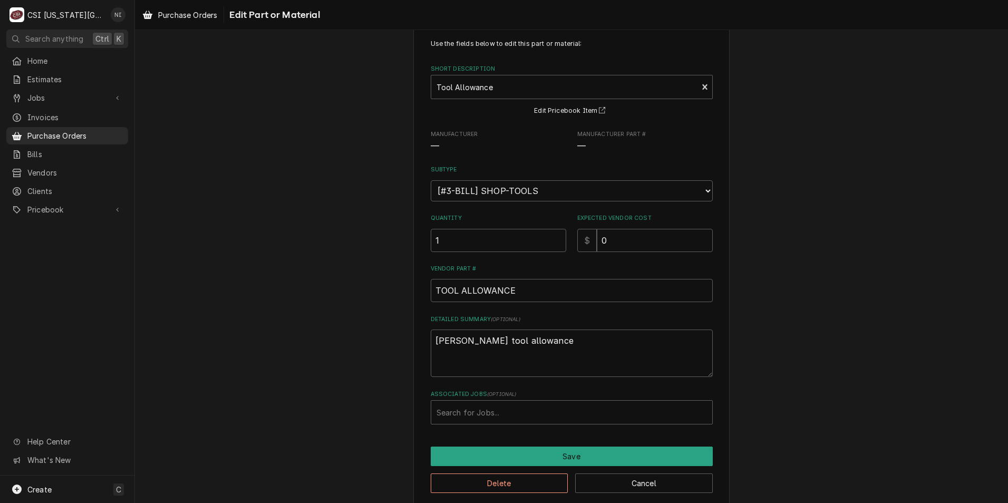
scroll to position [37, 0]
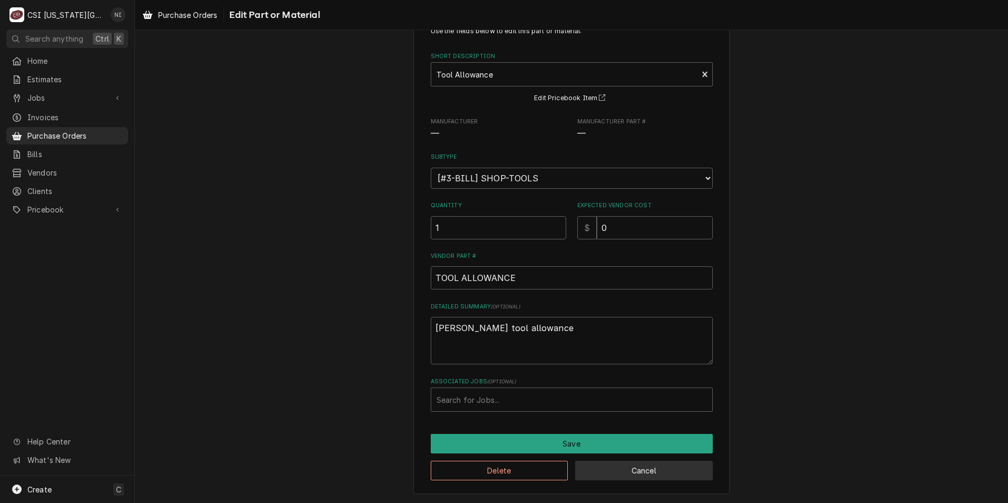
click at [603, 469] on button "Cancel" at bounding box center [644, 471] width 138 height 20
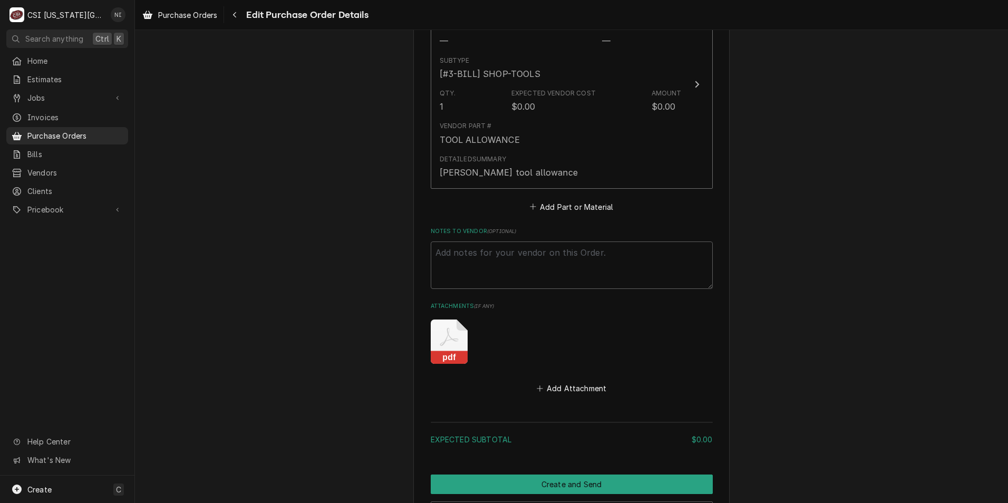
scroll to position [527, 0]
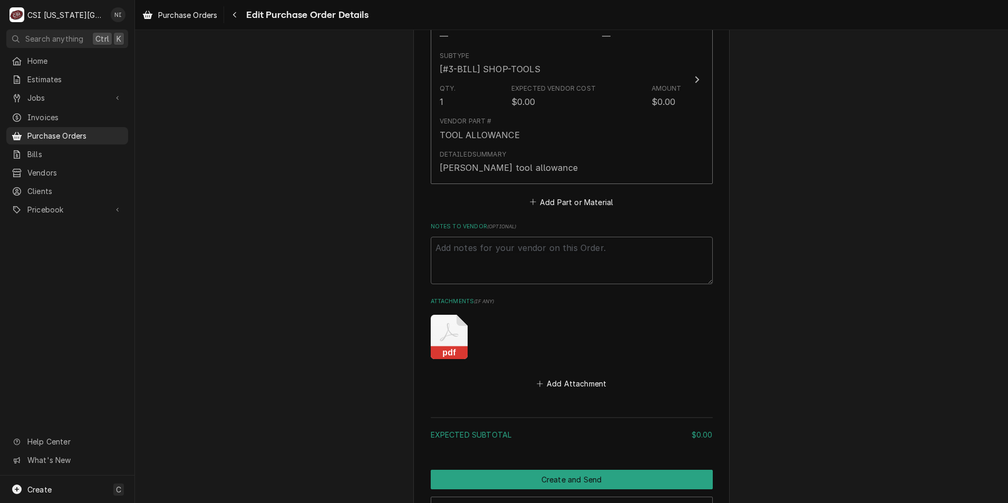
click at [457, 342] on icon "Attachments" at bounding box center [449, 337] width 37 height 44
type textarea "x"
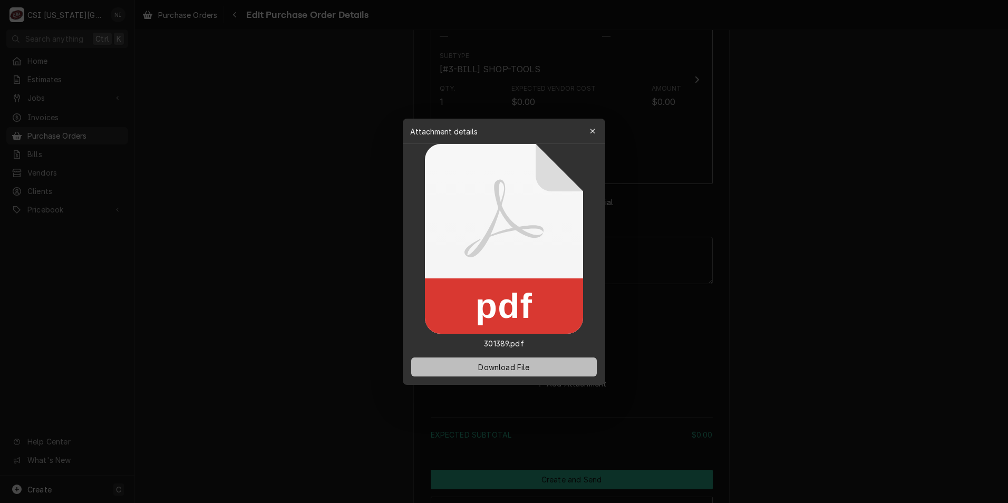
click at [548, 373] on button "Download File" at bounding box center [504, 366] width 186 height 19
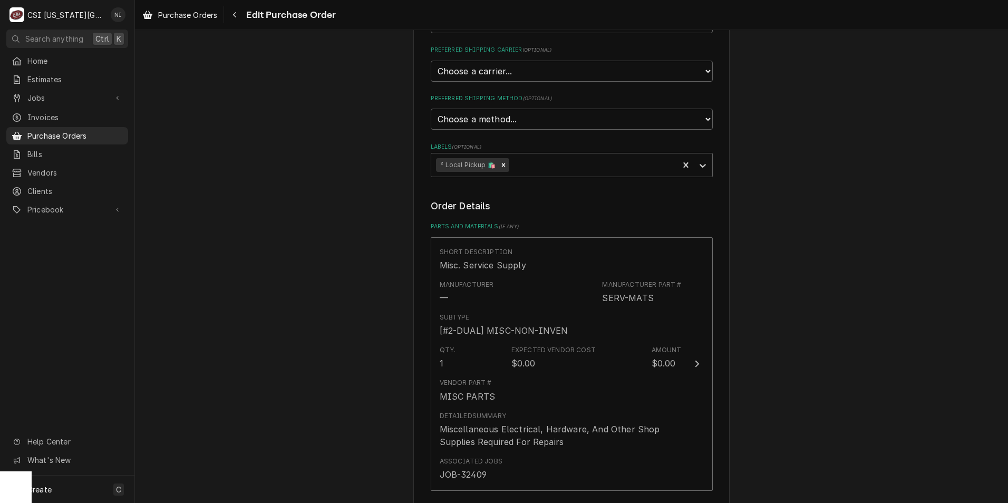
scroll to position [580, 0]
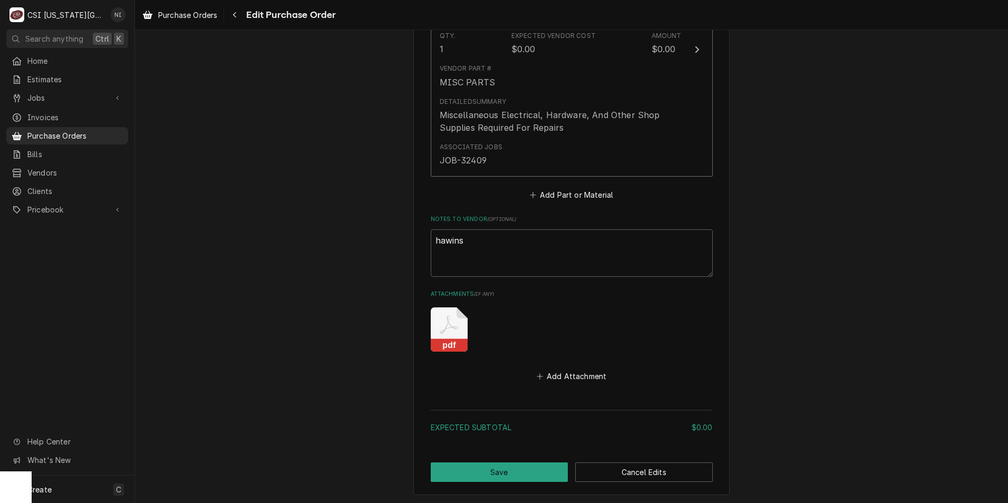
click at [451, 325] on icon "Attachments" at bounding box center [449, 329] width 37 height 44
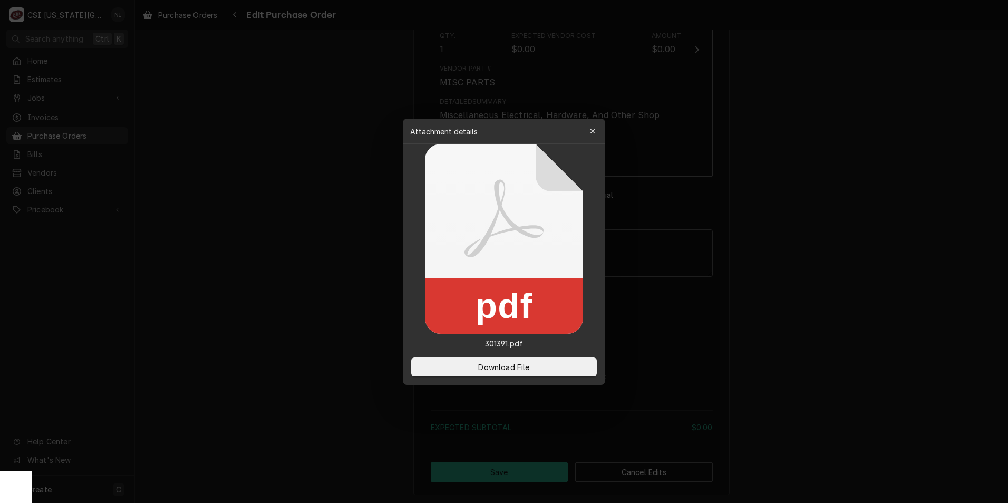
type textarea "x"
click at [508, 364] on span "Download File" at bounding box center [503, 366] width 55 height 11
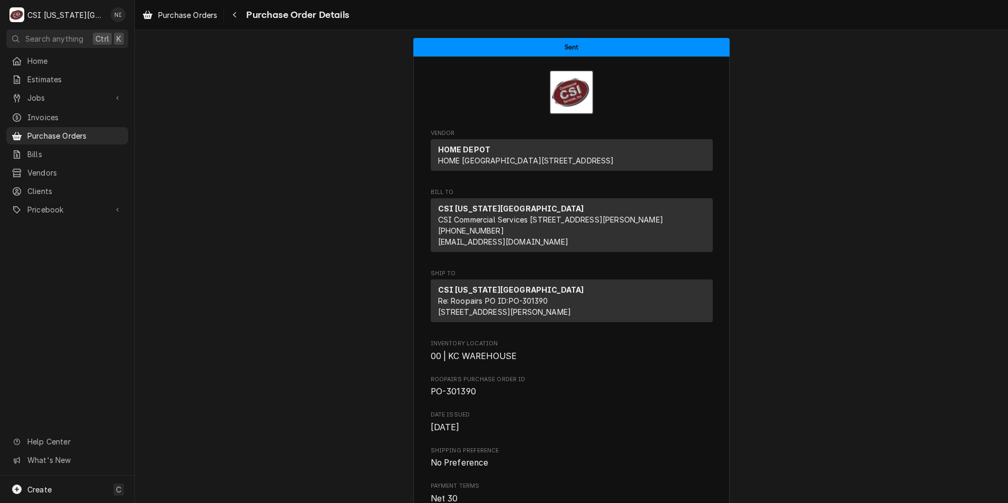
scroll to position [580, 0]
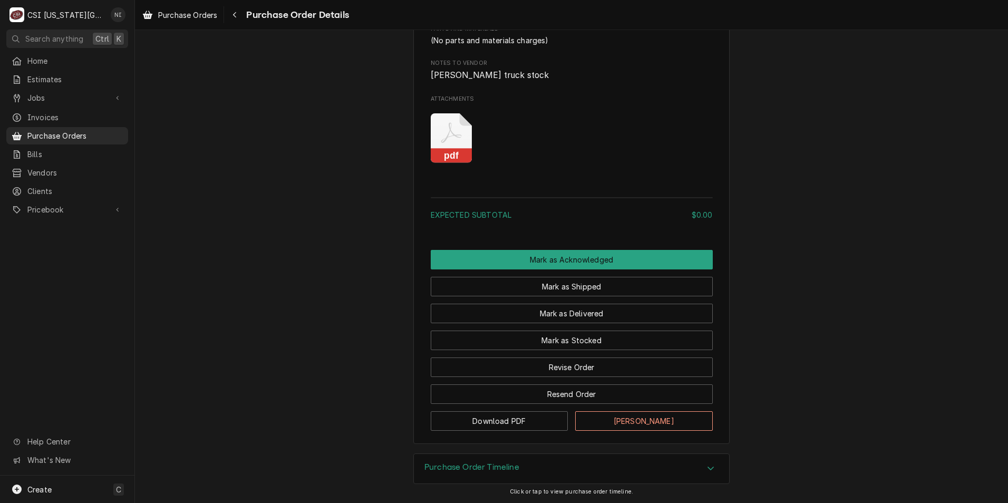
click at [450, 163] on icon "Attachments" at bounding box center [452, 138] width 42 height 50
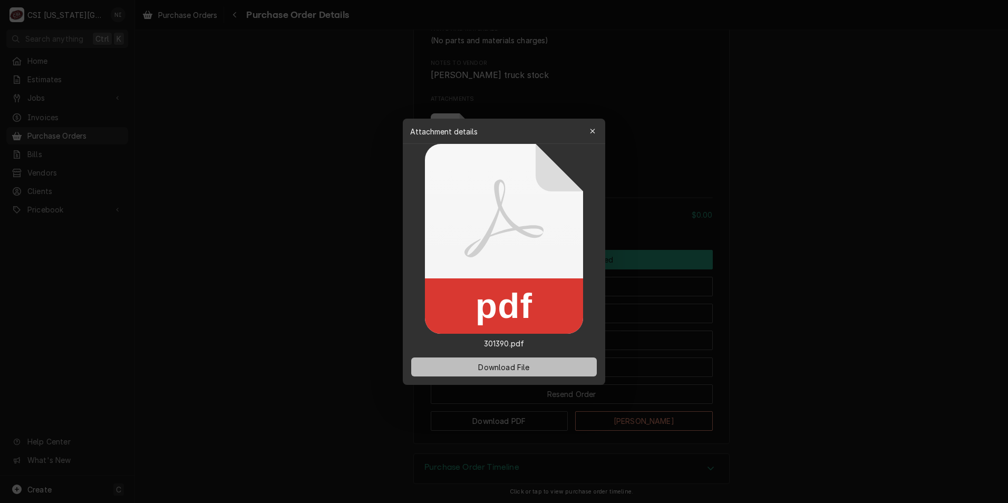
click at [526, 366] on span "Download File" at bounding box center [503, 366] width 55 height 11
